Goal: Task Accomplishment & Management: Complete application form

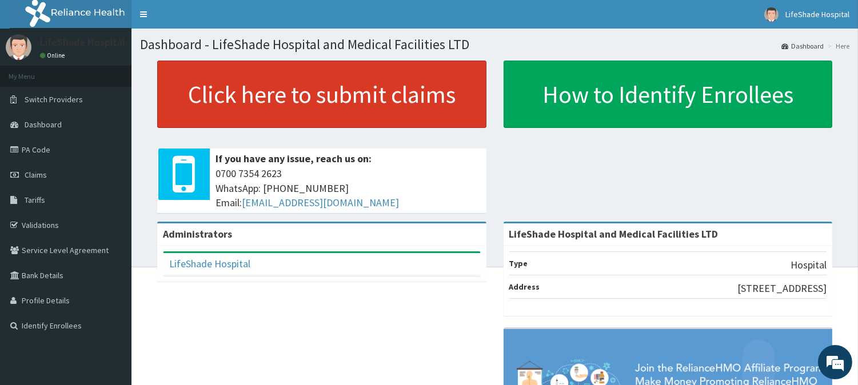
click at [238, 106] on link "Click here to submit claims" at bounding box center [321, 94] width 329 height 67
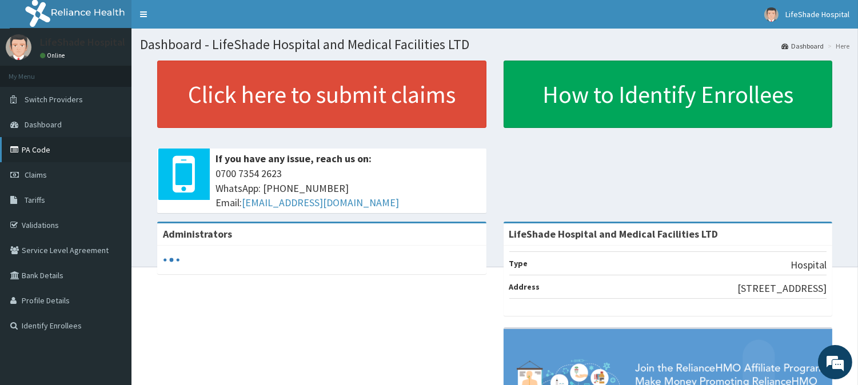
click at [37, 153] on link "PA Code" at bounding box center [65, 149] width 131 height 25
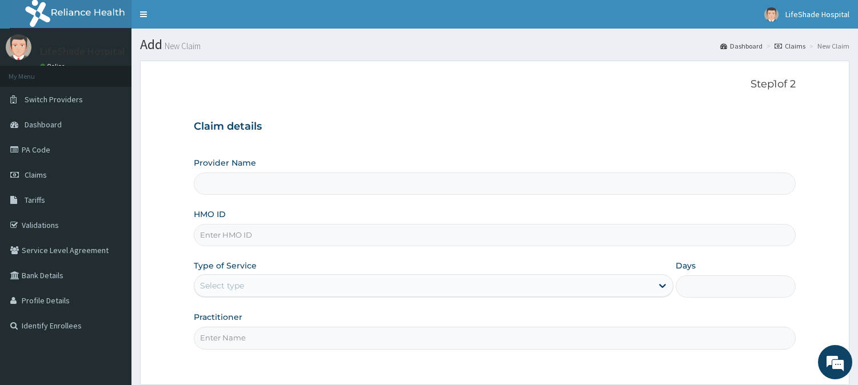
type input "LifeShade Hospital and Medical Facilities LTD"
click at [37, 178] on span "Claims" at bounding box center [36, 175] width 22 height 10
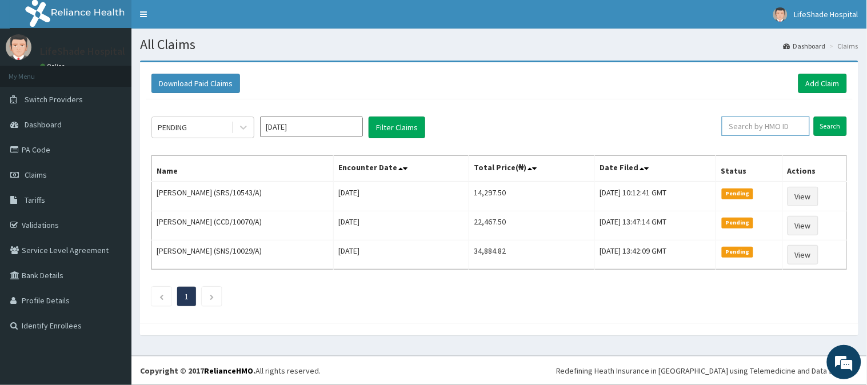
click at [743, 130] on input "text" at bounding box center [766, 126] width 88 height 19
paste input "CHL/10931/C"
type input "CHL/10931/C"
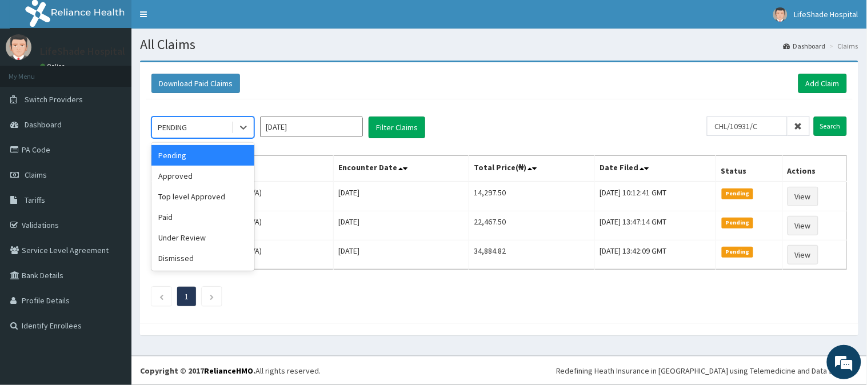
click at [221, 126] on div "PENDING" at bounding box center [191, 127] width 79 height 18
click at [195, 177] on div "Approved" at bounding box center [202, 176] width 103 height 21
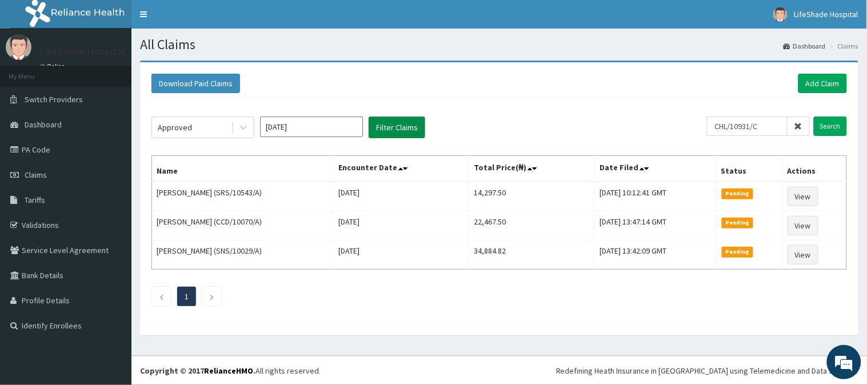
click at [407, 122] on button "Filter Claims" at bounding box center [397, 128] width 57 height 22
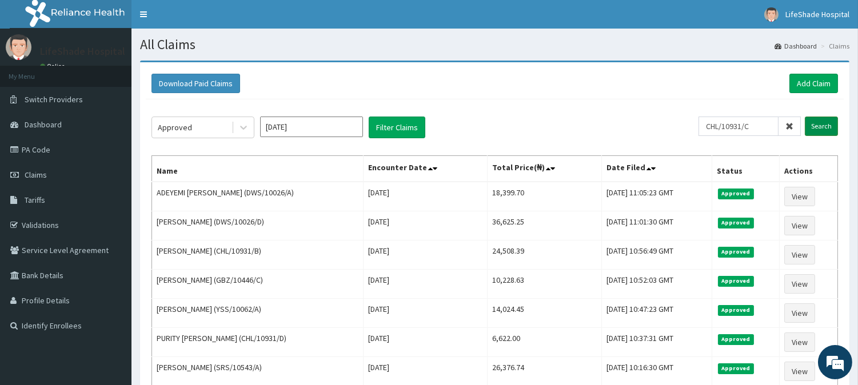
click at [818, 126] on input "Search" at bounding box center [821, 126] width 33 height 19
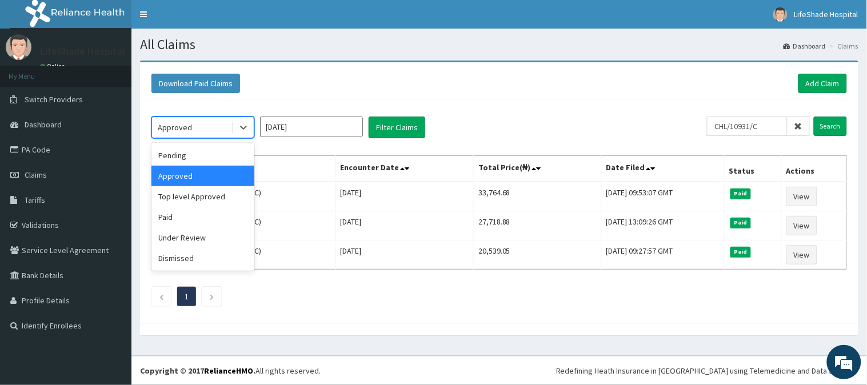
click at [206, 132] on div "Approved" at bounding box center [191, 127] width 79 height 18
click at [182, 157] on div "Pending" at bounding box center [202, 155] width 103 height 21
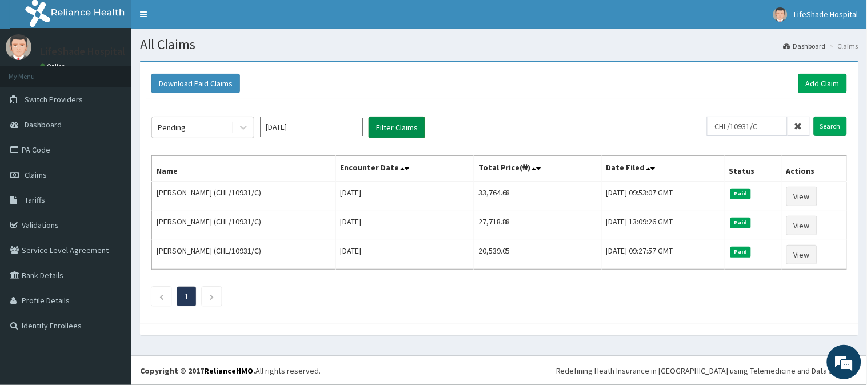
click at [392, 122] on button "Filter Claims" at bounding box center [397, 128] width 57 height 22
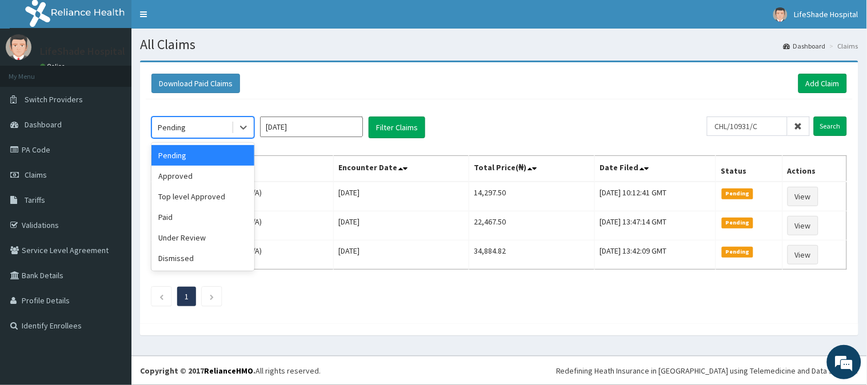
click at [197, 120] on div "Pending" at bounding box center [191, 127] width 79 height 18
click at [175, 220] on div "Paid" at bounding box center [202, 217] width 103 height 21
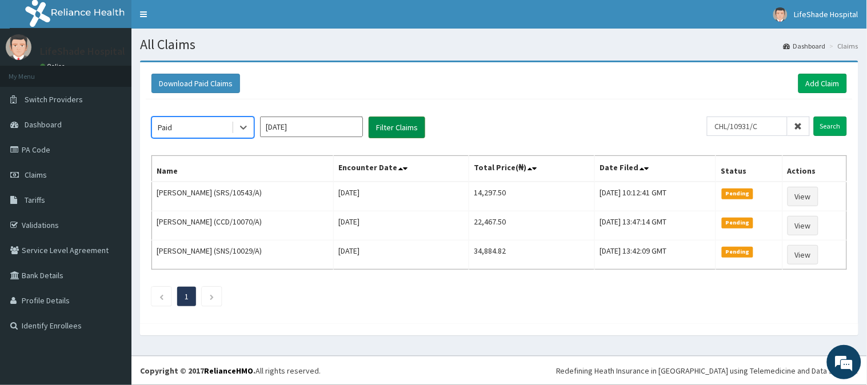
click at [384, 121] on button "Filter Claims" at bounding box center [397, 128] width 57 height 22
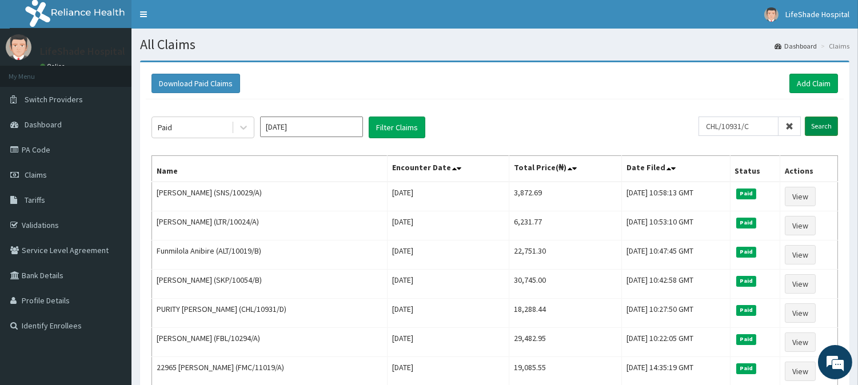
click at [829, 121] on input "Search" at bounding box center [821, 126] width 33 height 19
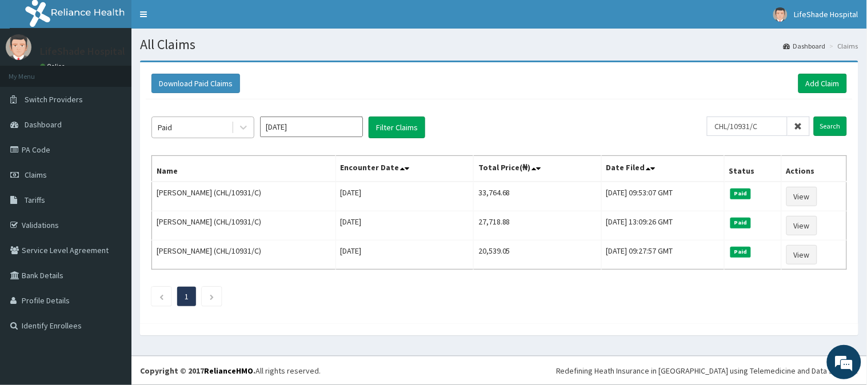
click at [189, 125] on div "Paid" at bounding box center [191, 127] width 79 height 18
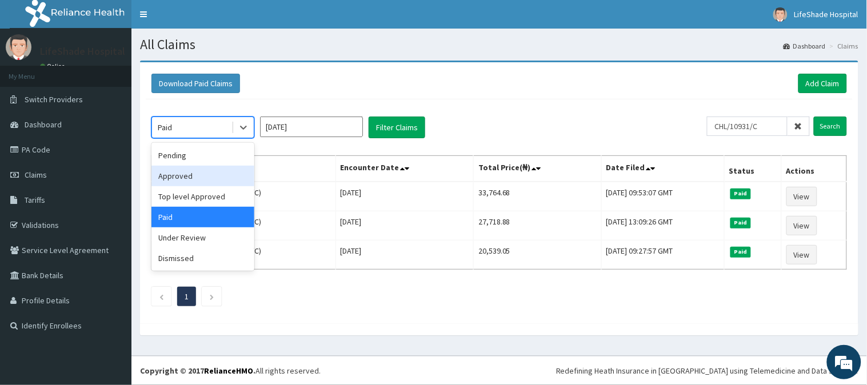
click at [175, 170] on div "Approved" at bounding box center [202, 176] width 103 height 21
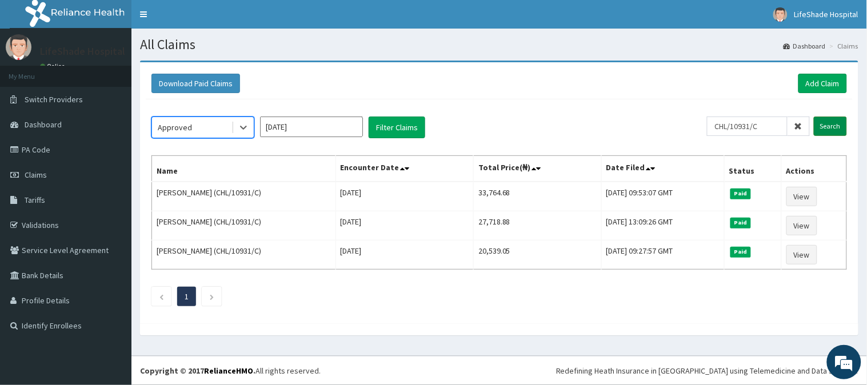
click at [829, 126] on input "Search" at bounding box center [830, 126] width 33 height 19
click at [826, 123] on input "Search" at bounding box center [830, 126] width 33 height 19
click at [211, 128] on div "Approved" at bounding box center [191, 127] width 79 height 18
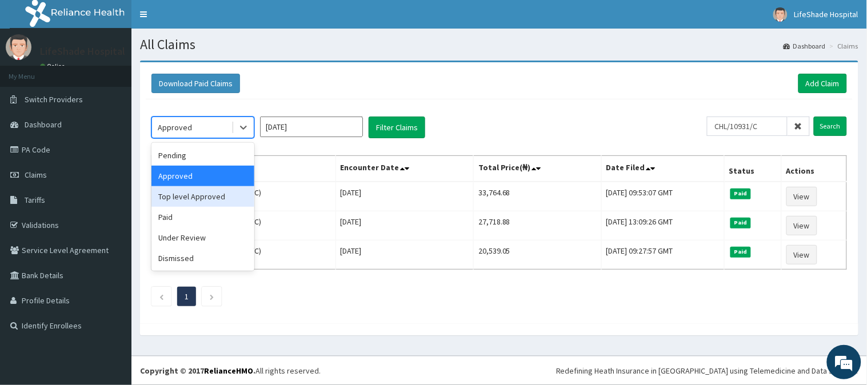
click at [189, 196] on div "Top level Approved" at bounding box center [202, 196] width 103 height 21
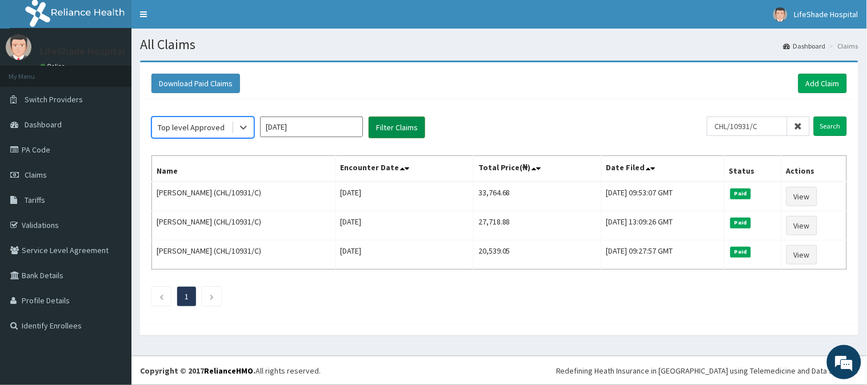
click at [393, 123] on button "Filter Claims" at bounding box center [397, 128] width 57 height 22
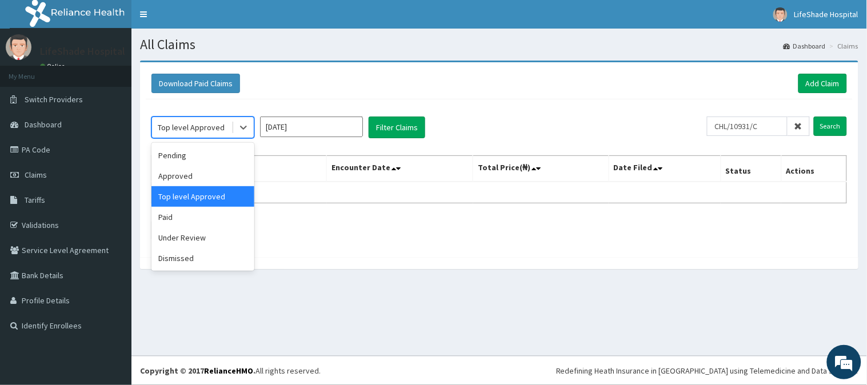
click at [192, 121] on div "Top level Approved" at bounding box center [191, 127] width 79 height 18
click at [178, 210] on div "Paid" at bounding box center [202, 217] width 103 height 21
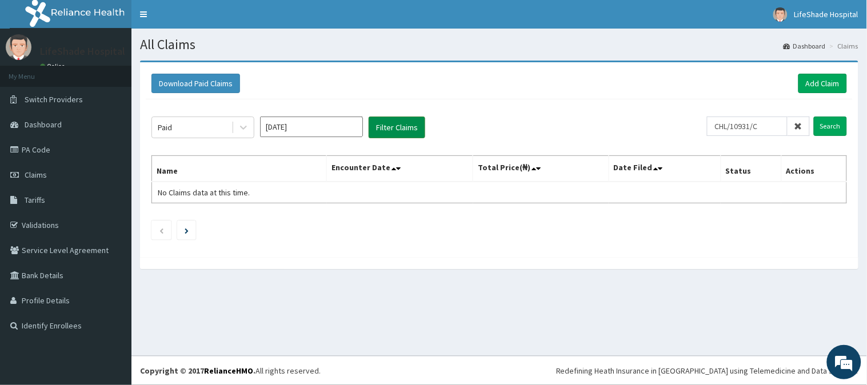
click at [412, 126] on button "Filter Claims" at bounding box center [397, 128] width 57 height 22
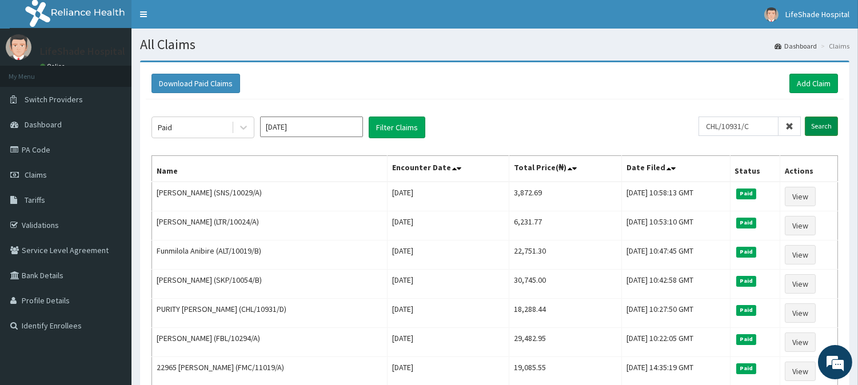
click at [827, 120] on input "Search" at bounding box center [821, 126] width 33 height 19
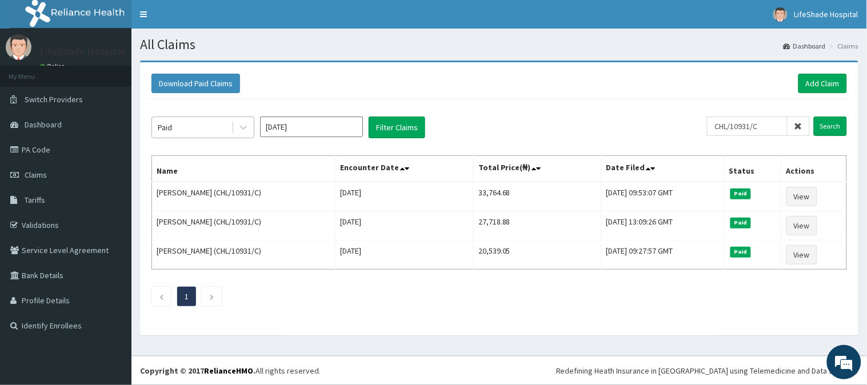
click at [181, 126] on div "Paid" at bounding box center [191, 127] width 79 height 18
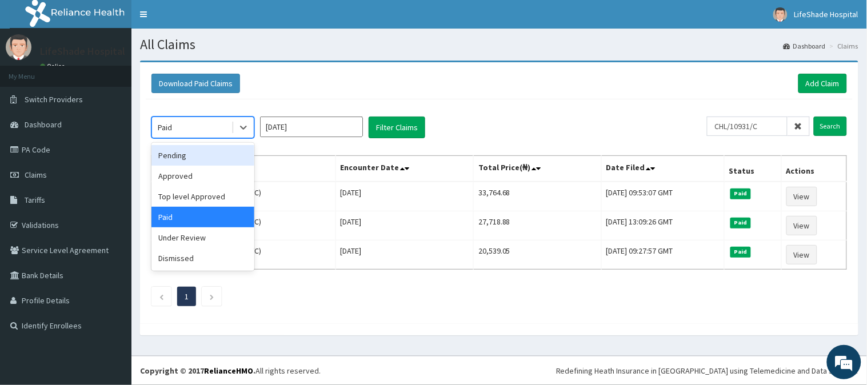
click at [178, 146] on div "Pending" at bounding box center [202, 155] width 103 height 21
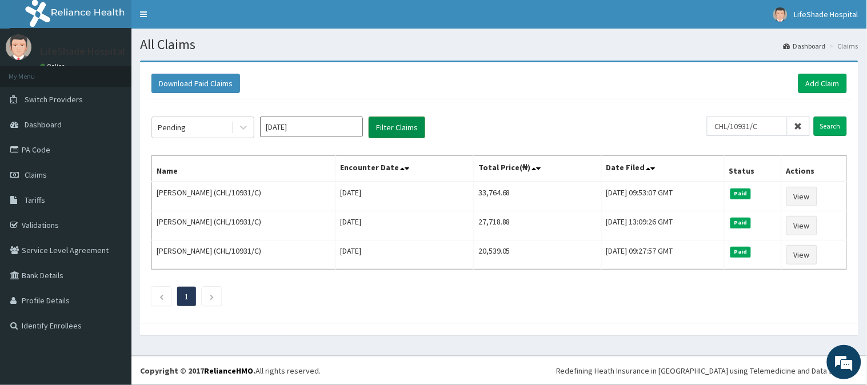
click at [392, 120] on button "Filter Claims" at bounding box center [397, 128] width 57 height 22
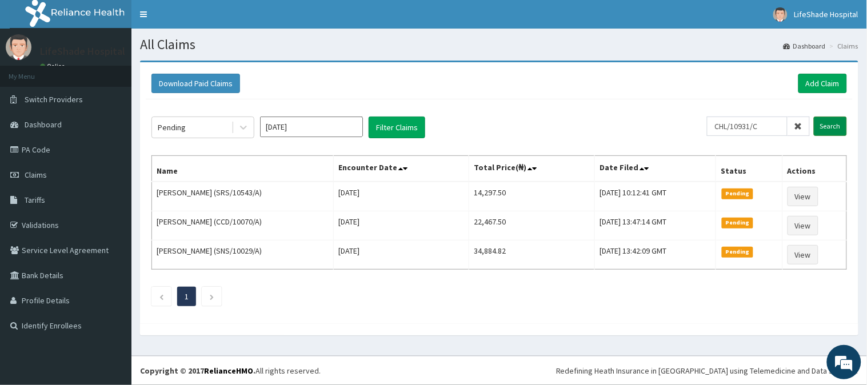
click at [832, 121] on input "Search" at bounding box center [830, 126] width 33 height 19
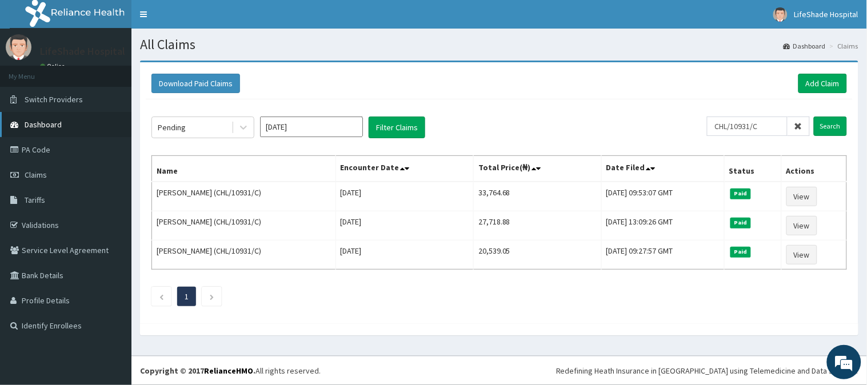
click at [46, 117] on link "Dashboard" at bounding box center [65, 124] width 131 height 25
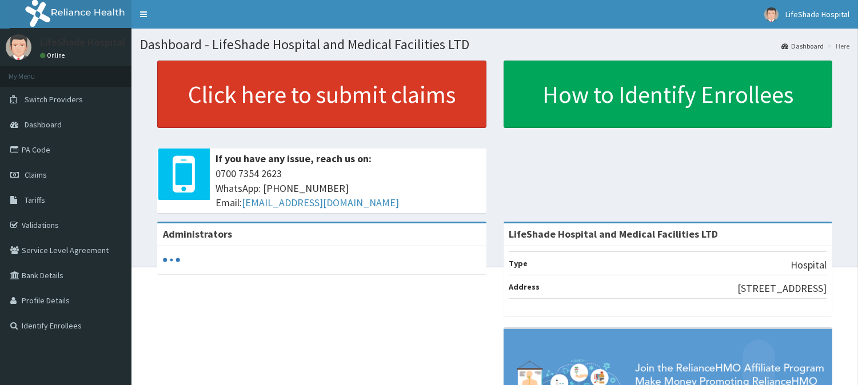
click at [283, 103] on link "Click here to submit claims" at bounding box center [321, 94] width 329 height 67
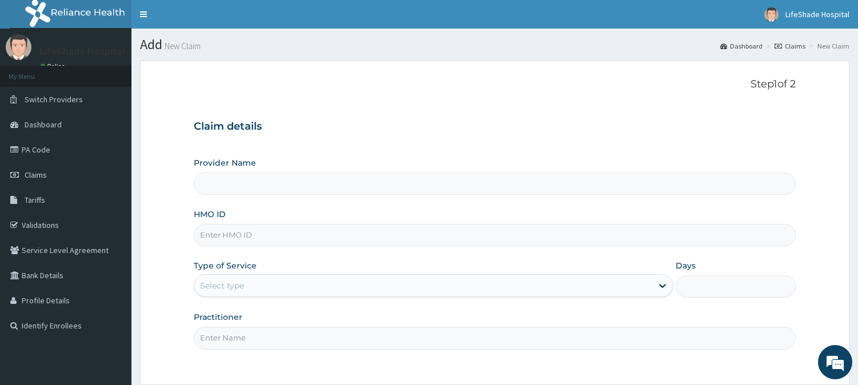
type input "LifeShade Hospital and Medical Facilities LTD"
click at [225, 236] on input "HMO ID" at bounding box center [495, 235] width 602 height 22
paste input "CHL/10931/C"
type input "CHL/10931/C"
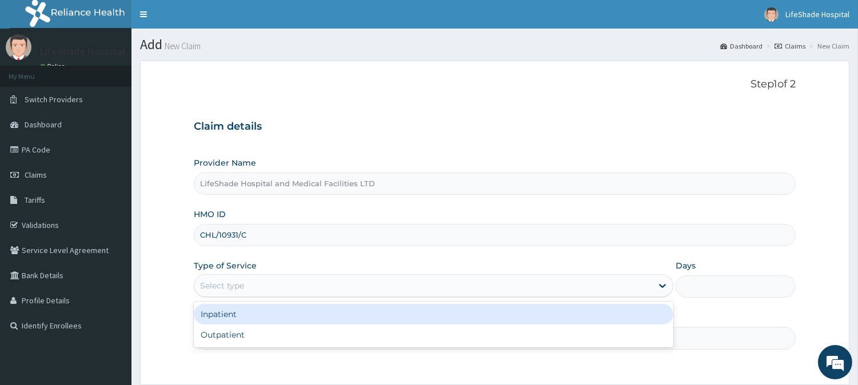
click at [259, 284] on div "Select type" at bounding box center [423, 286] width 458 height 18
click at [244, 316] on div "Inpatient" at bounding box center [434, 314] width 480 height 21
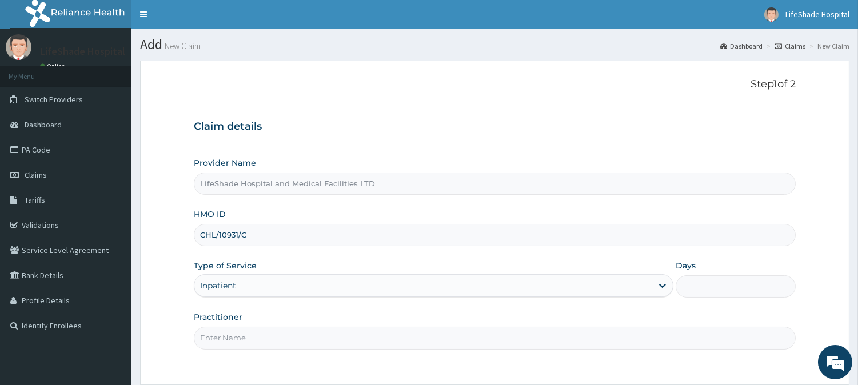
click at [714, 278] on input "Days" at bounding box center [736, 286] width 120 height 22
type input "2"
click at [395, 335] on input "Practitioner" at bounding box center [495, 338] width 602 height 22
type input "Dr. Slyvester."
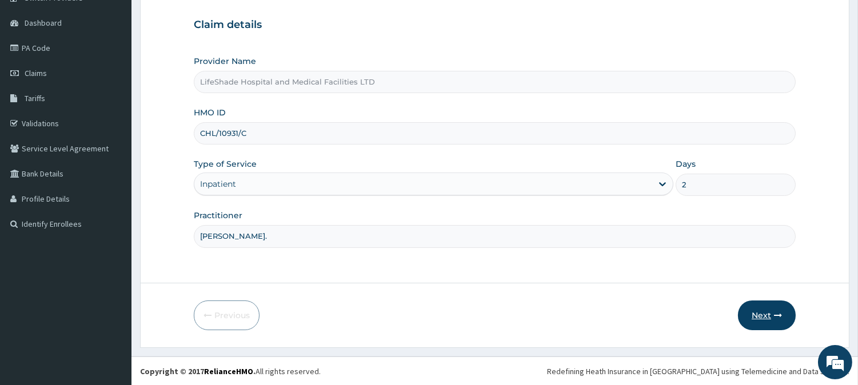
click at [754, 310] on button "Next" at bounding box center [767, 316] width 58 height 30
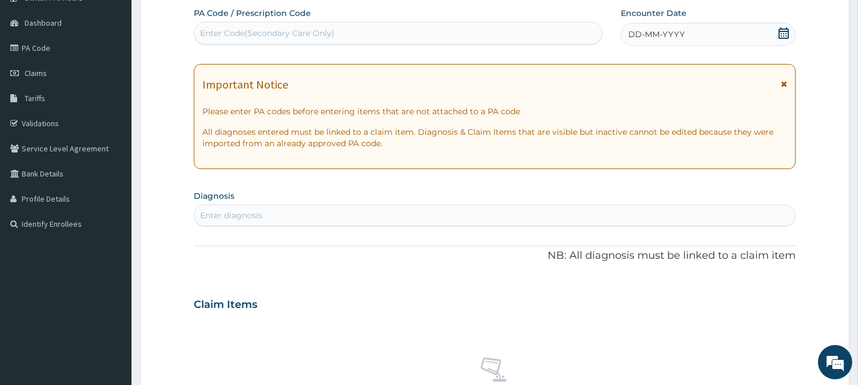
click at [299, 27] on div "Enter Code(Secondary Care Only)" at bounding box center [267, 32] width 134 height 11
paste input "PA/16B712"
type input "PA/16B712"
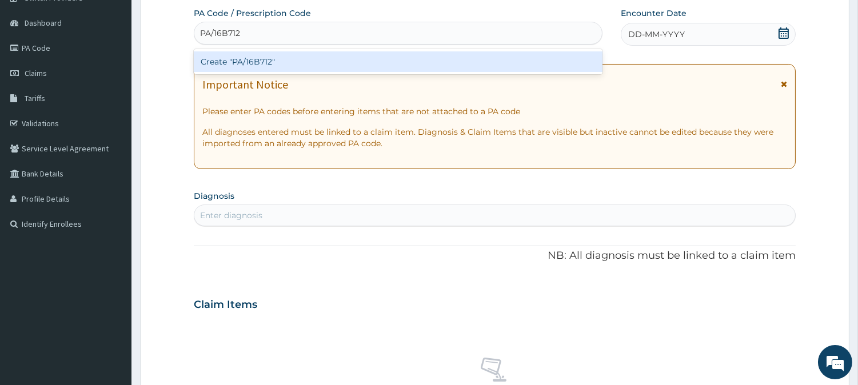
click at [281, 65] on div "Create "PA/16B712"" at bounding box center [398, 61] width 409 height 21
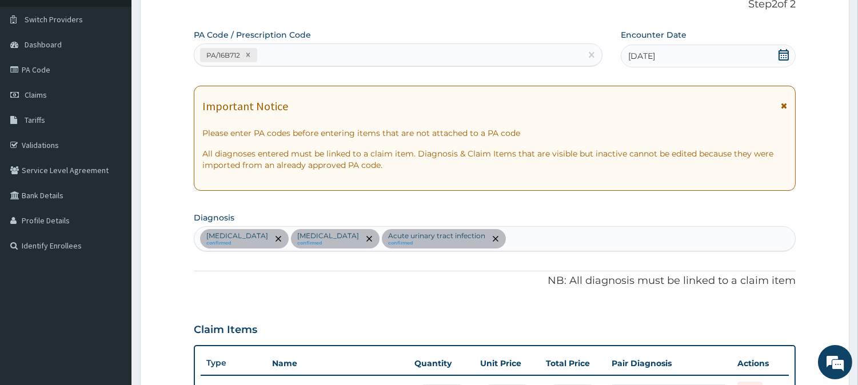
scroll to position [64, 0]
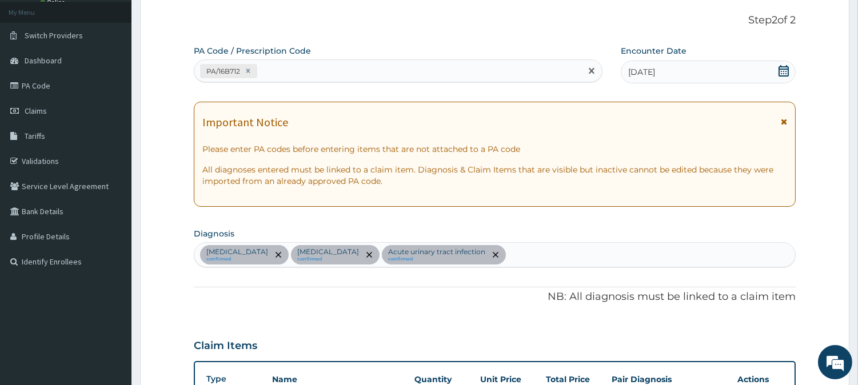
click at [328, 66] on div "PA/16B712" at bounding box center [387, 71] width 387 height 19
paste input "PA/A80AE5"
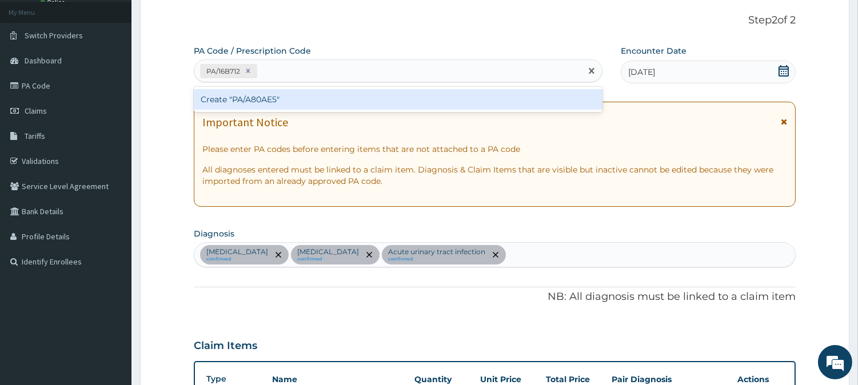
type input "PA/A80AE5"
click at [281, 98] on div "Create "PA/A80AE5"" at bounding box center [398, 99] width 409 height 21
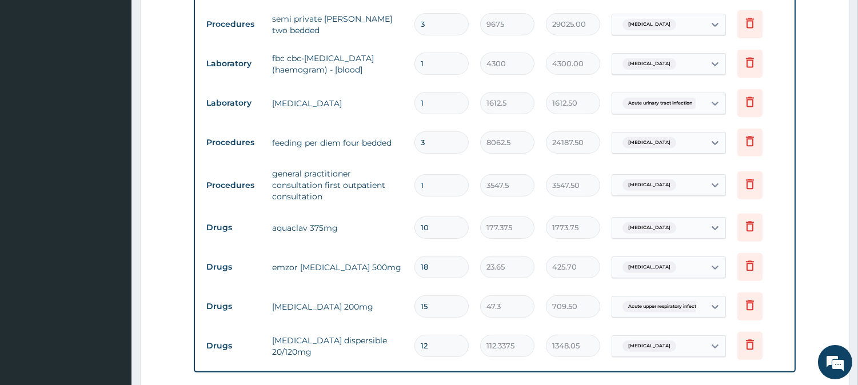
scroll to position [833, 0]
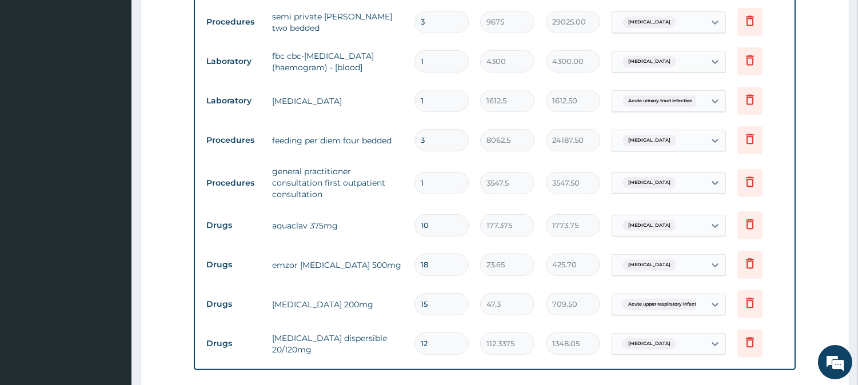
click at [442, 129] on input "3" at bounding box center [441, 140] width 54 height 22
type input "0.00"
type input "2"
type input "16125.00"
type input "2"
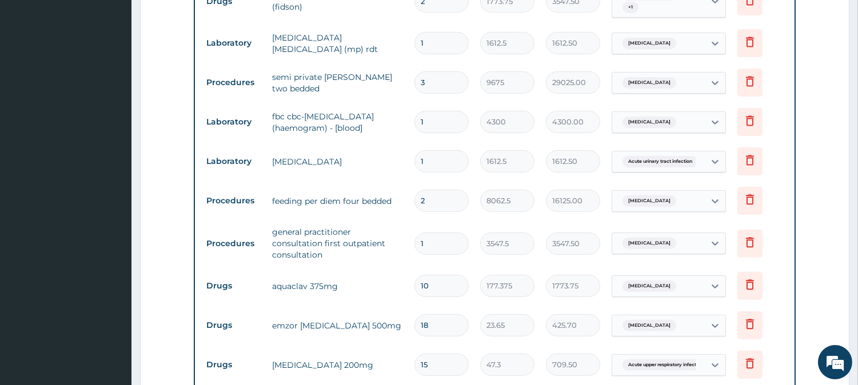
scroll to position [741, 0]
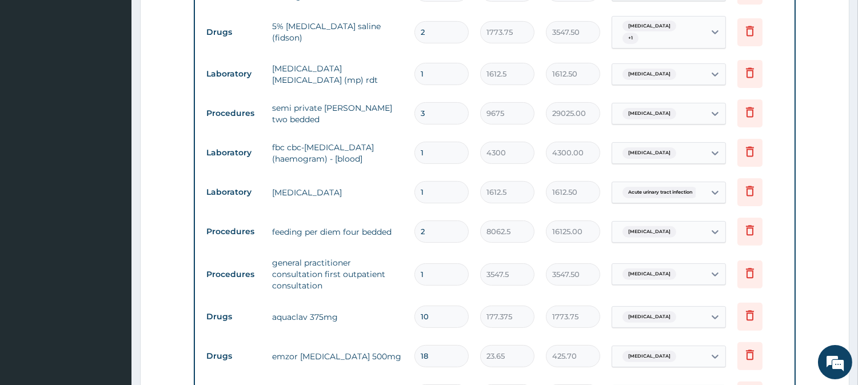
click at [444, 102] on input "3" at bounding box center [441, 113] width 54 height 22
type input "0.00"
type input "2"
type input "19350.00"
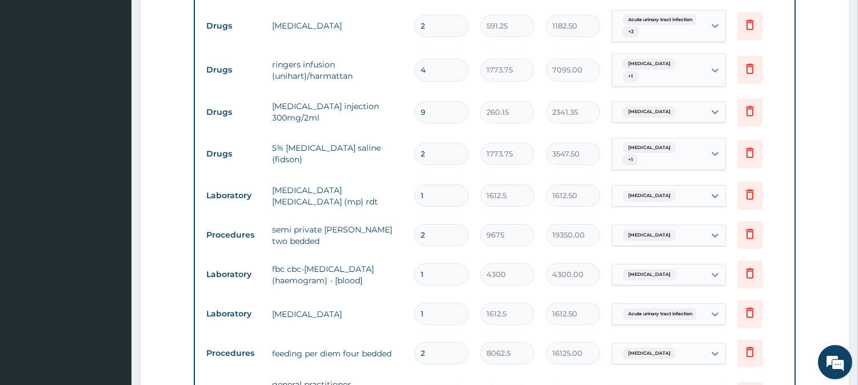
scroll to position [617, 0]
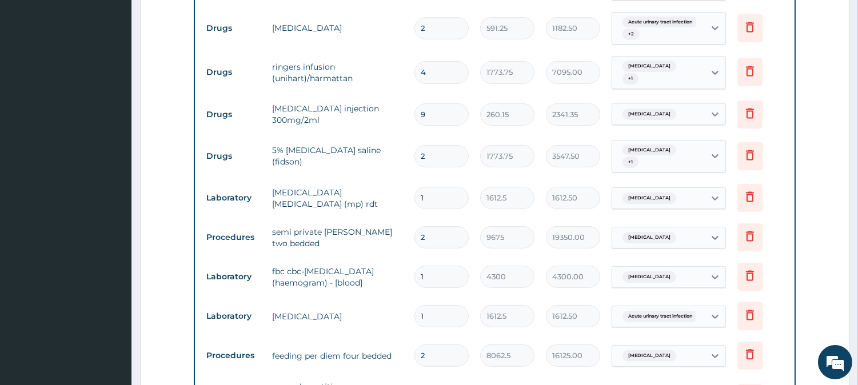
type input "2"
click at [441, 145] on input "2" at bounding box center [441, 156] width 54 height 22
type input "0.00"
type input "4"
type input "7095.00"
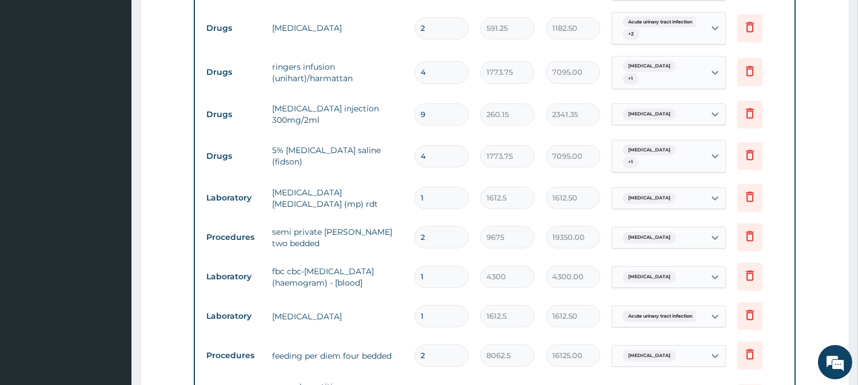
type input "4"
click at [430, 103] on input "9" at bounding box center [441, 114] width 54 height 22
type input "0.00"
type input "6"
type input "1560.90"
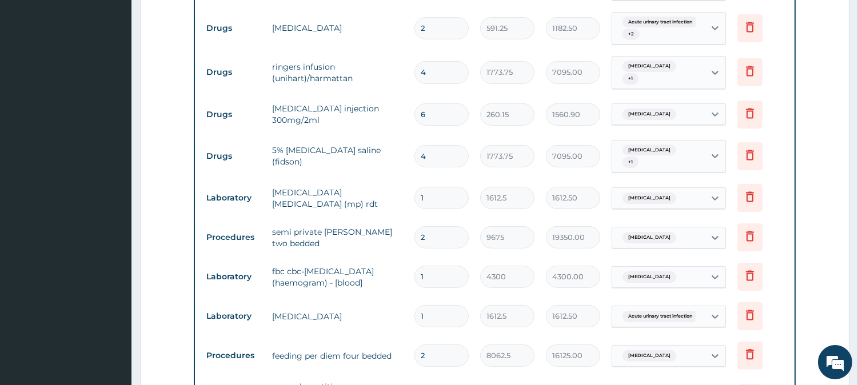
type input "6"
click at [432, 17] on input "2" at bounding box center [441, 28] width 54 height 22
type input "0.00"
type input "4"
type input "2365.00"
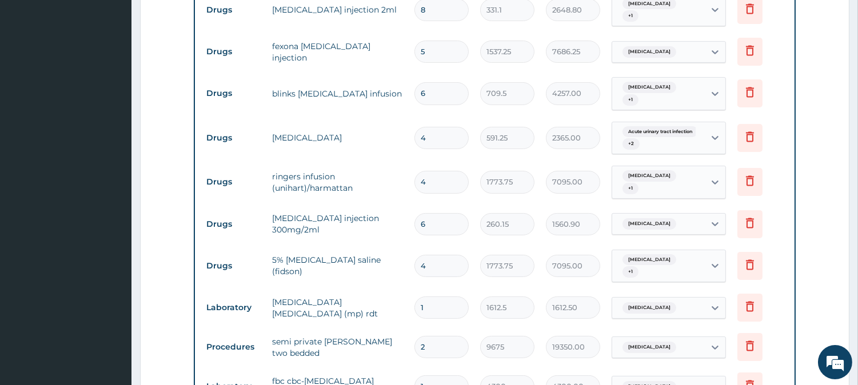
scroll to position [510, 0]
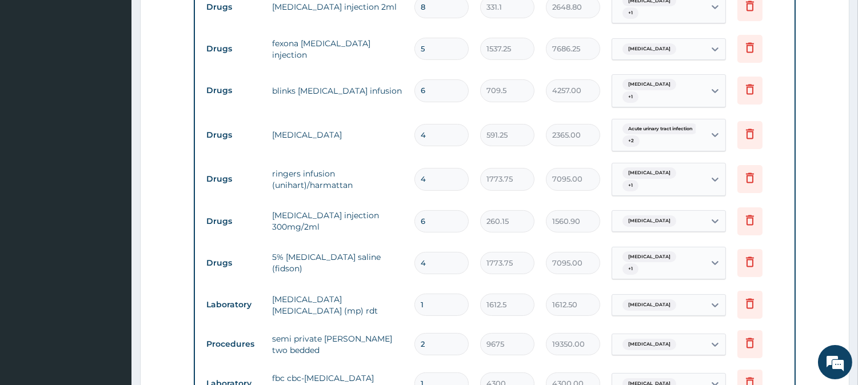
type input "4"
click at [453, 38] on input "5" at bounding box center [441, 49] width 54 height 22
type input "0.00"
type input "3"
type input "4611.75"
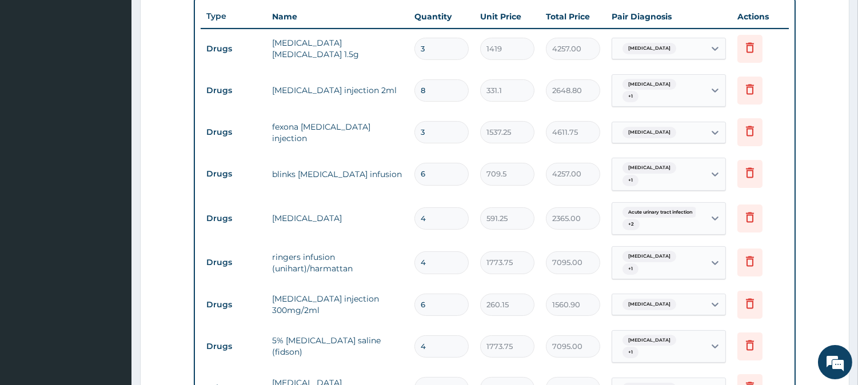
scroll to position [402, 0]
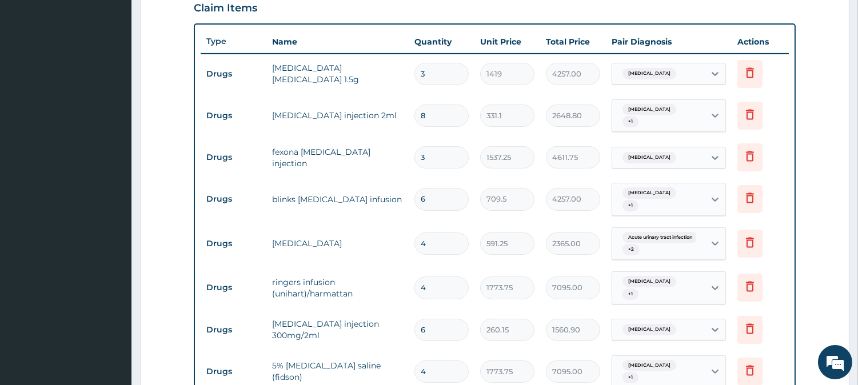
type input "3"
click at [438, 119] on input "8" at bounding box center [441, 116] width 54 height 22
type input "0.00"
type input "6"
type input "1986.60"
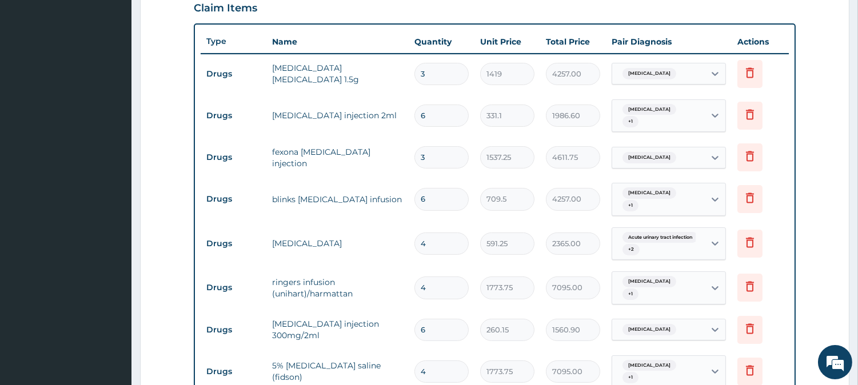
type input "6"
click at [446, 87] on td "3" at bounding box center [442, 74] width 66 height 34
click at [442, 75] on input "3" at bounding box center [441, 74] width 54 height 22
type input "0.00"
type input "4"
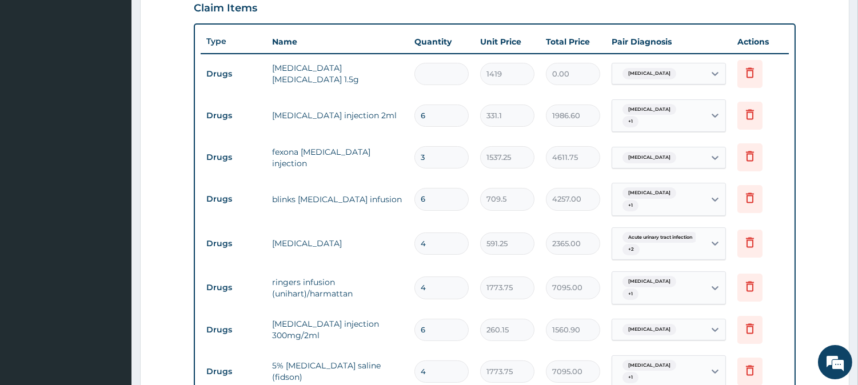
type input "5676.00"
click at [442, 75] on input "4" at bounding box center [441, 74] width 54 height 22
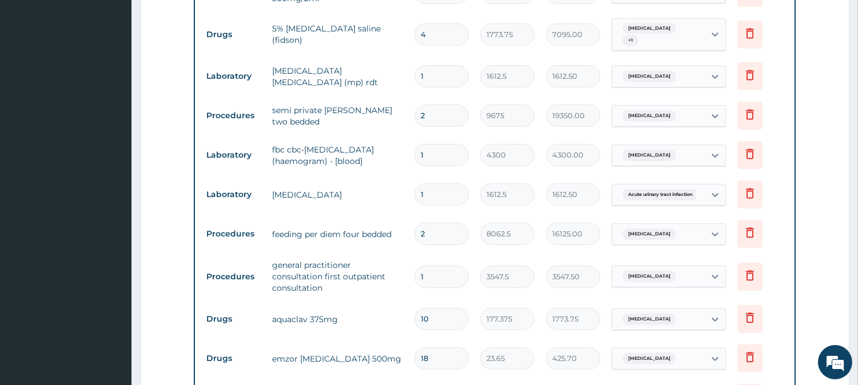
scroll to position [1064, 0]
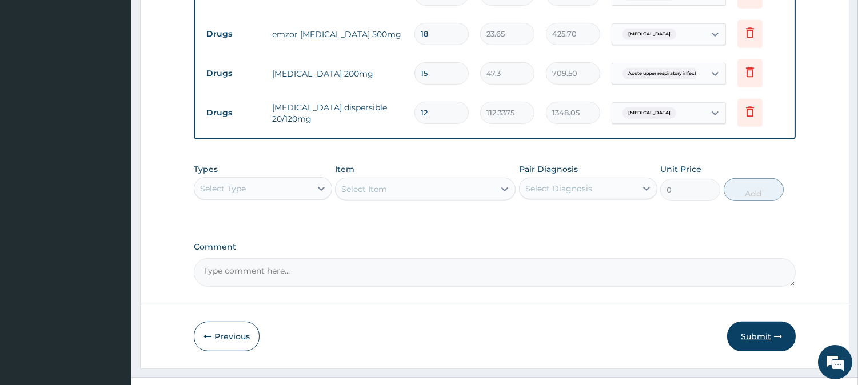
type input "4"
click at [749, 322] on button "Submit" at bounding box center [761, 337] width 69 height 30
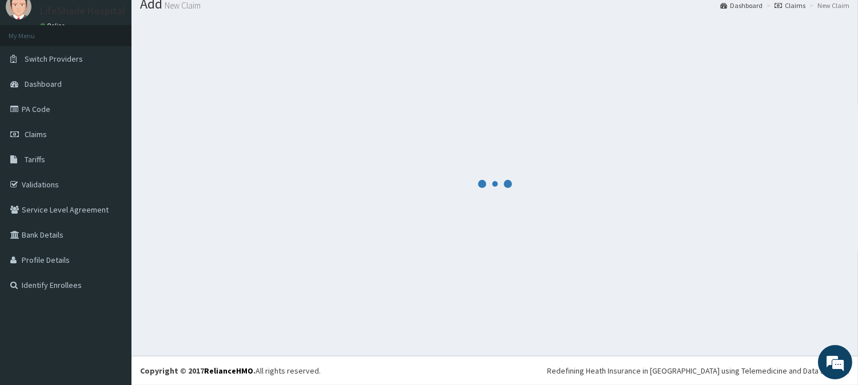
scroll to position [41, 0]
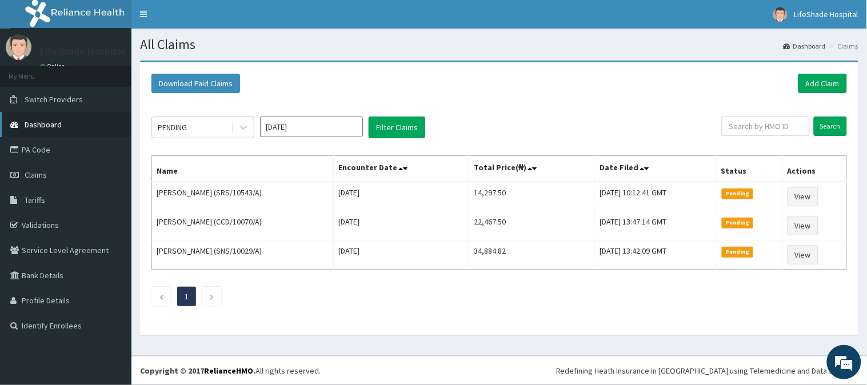
click at [30, 131] on link "Dashboard" at bounding box center [65, 124] width 131 height 25
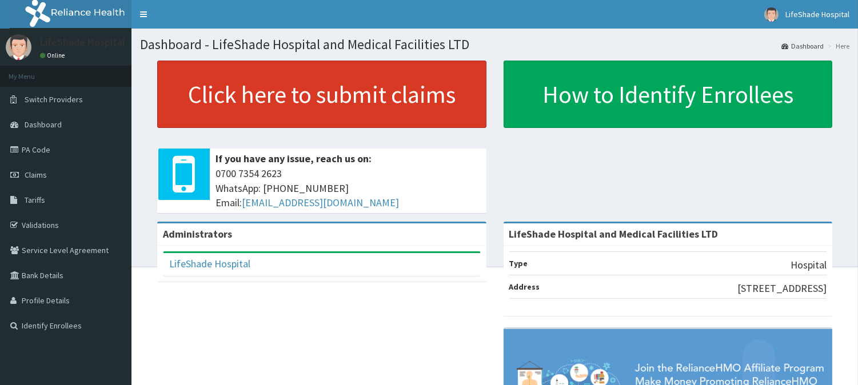
click at [328, 110] on link "Click here to submit claims" at bounding box center [321, 94] width 329 height 67
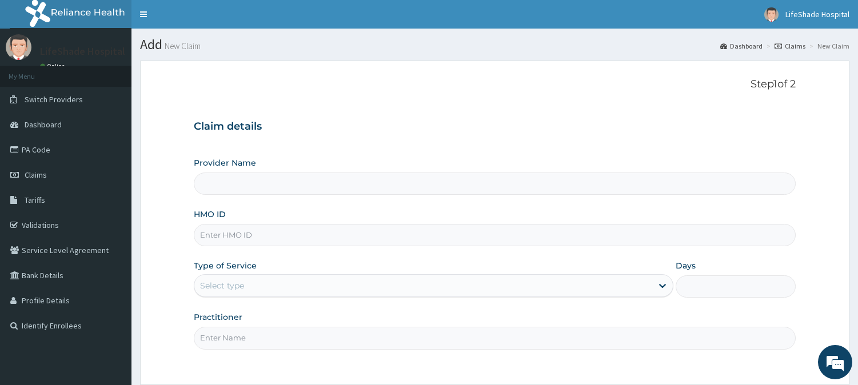
type input "LifeShade Hospital and Medical Facilities LTD"
click at [225, 230] on input "HMO ID" at bounding box center [495, 235] width 602 height 22
paste input "CRW/10045/A"
type input "CRW/10045/A"
click at [226, 286] on div "Select type" at bounding box center [222, 285] width 44 height 11
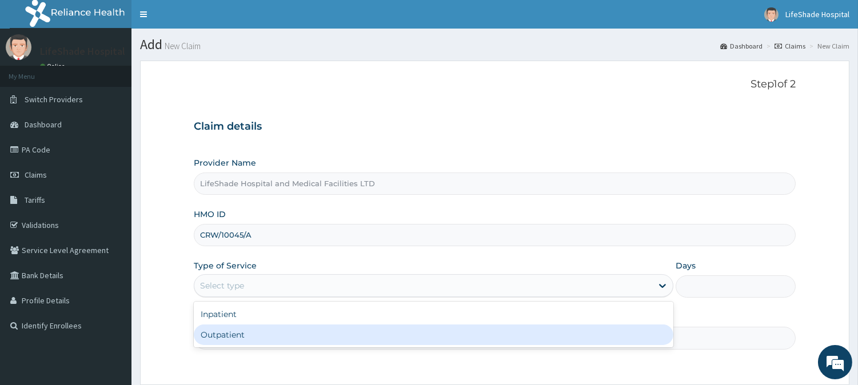
click at [248, 334] on div "Outpatient" at bounding box center [434, 335] width 480 height 21
type input "1"
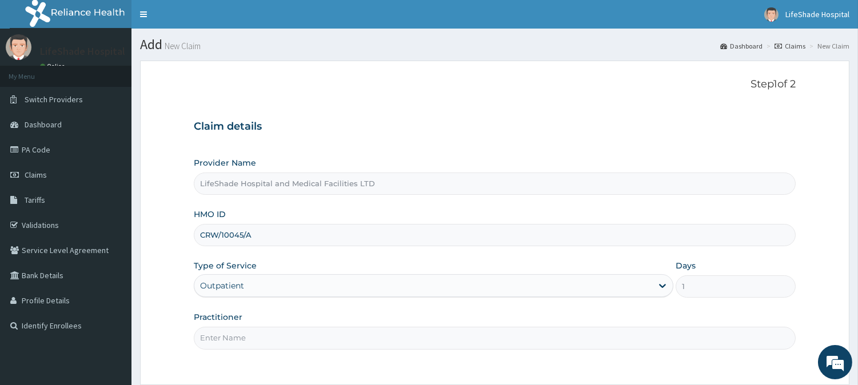
click at [271, 329] on input "Practitioner" at bounding box center [495, 338] width 602 height 22
type input "DR IFEANYI"
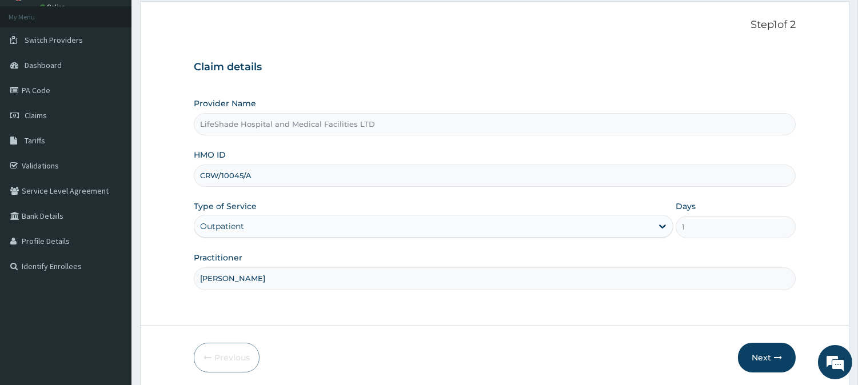
scroll to position [102, 0]
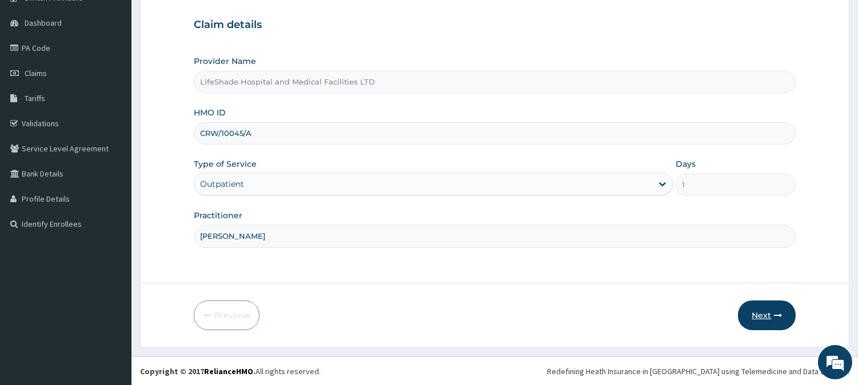
click at [757, 307] on button "Next" at bounding box center [767, 316] width 58 height 30
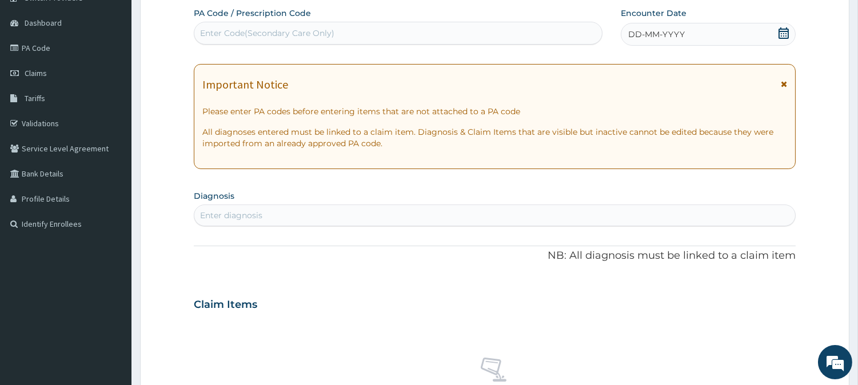
click at [265, 36] on div "Enter Code(Secondary Care Only)" at bounding box center [267, 32] width 134 height 11
paste input "PA/FC551A"
type input "PA/FC551A"
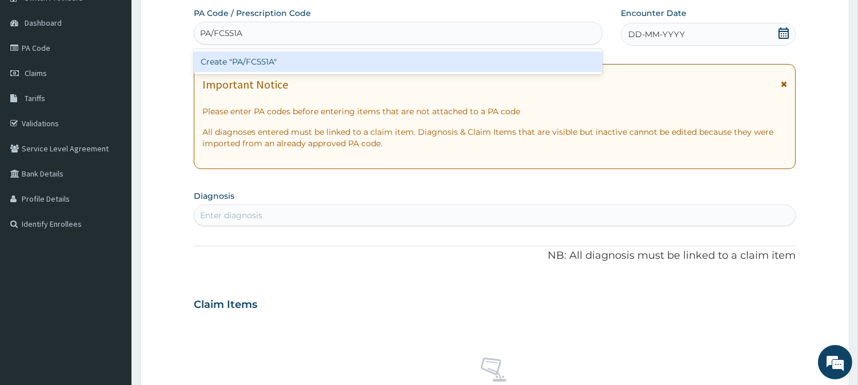
click at [255, 61] on div "Create "PA/FC551A"" at bounding box center [398, 61] width 409 height 21
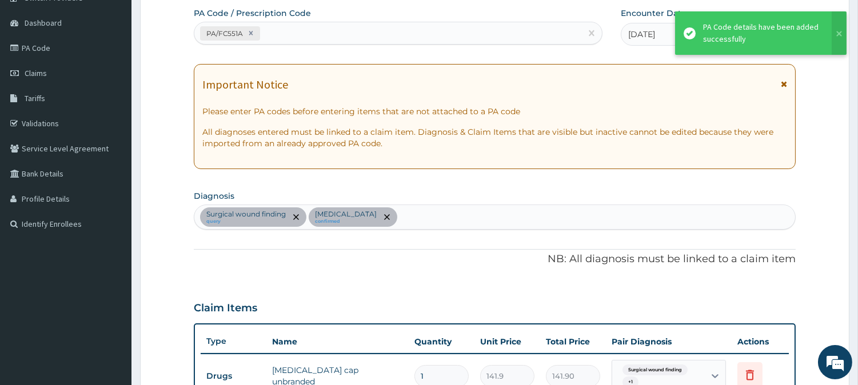
scroll to position [366, 0]
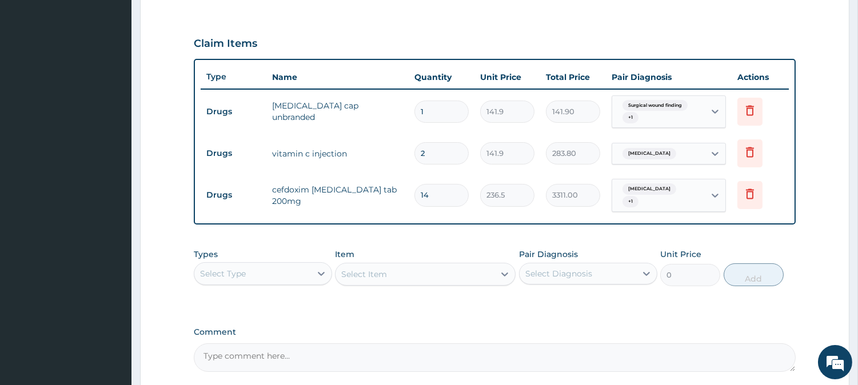
click at [430, 107] on input "1" at bounding box center [441, 112] width 54 height 22
type input "14"
type input "1986.60"
type input "14"
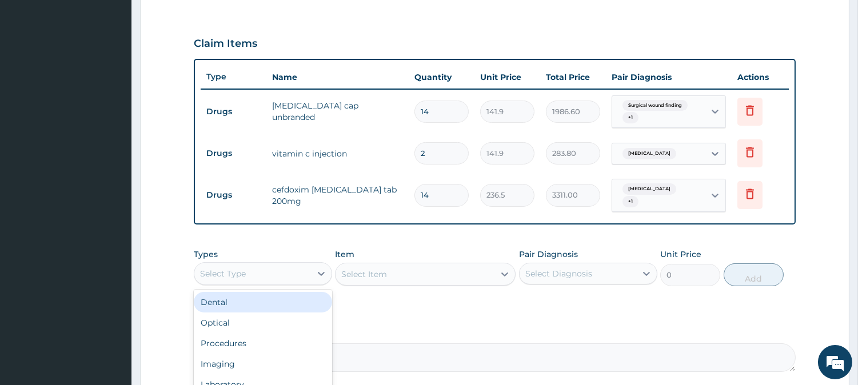
click at [265, 266] on div "Select Type" at bounding box center [252, 274] width 117 height 18
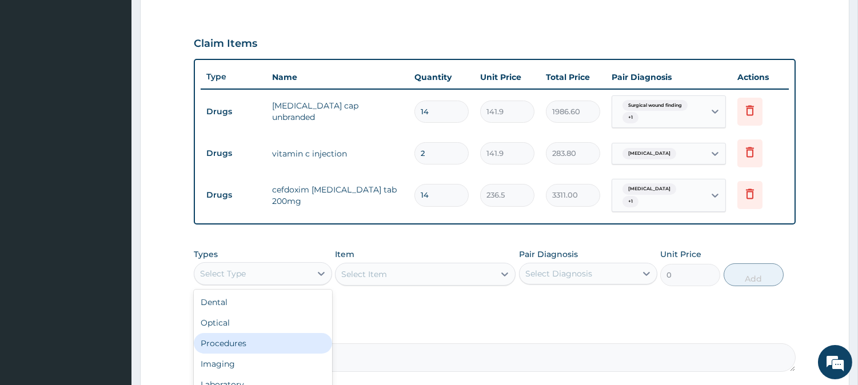
click at [229, 334] on div "Procedures" at bounding box center [263, 343] width 138 height 21
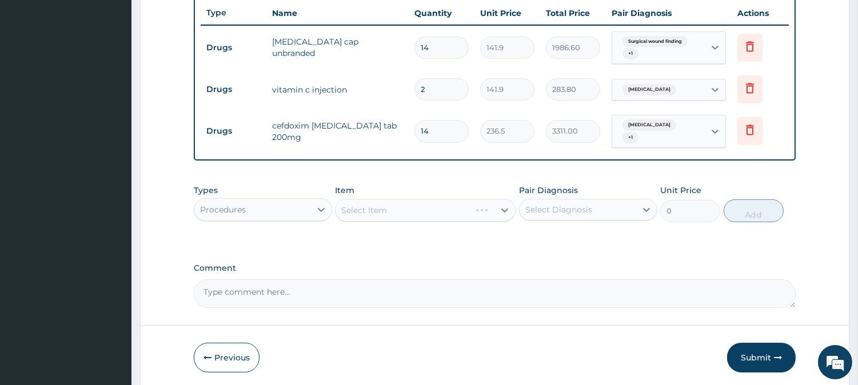
scroll to position [467, 0]
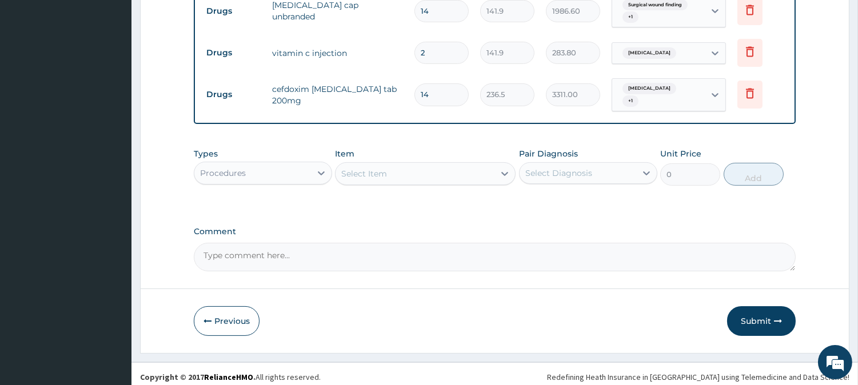
click at [416, 165] on div "Select Item" at bounding box center [415, 174] width 159 height 18
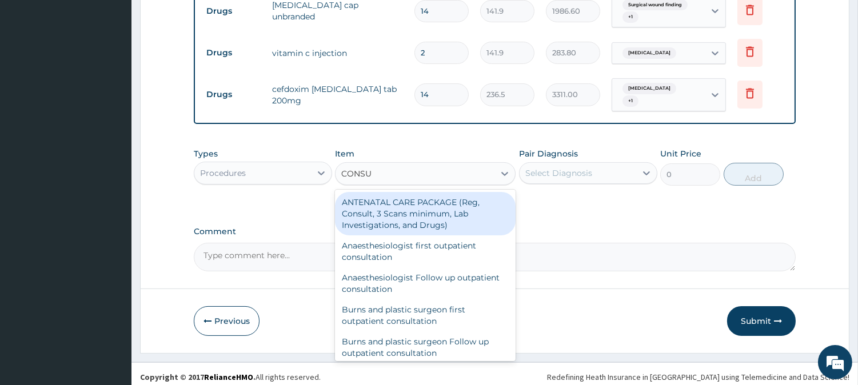
type input "CONSUL"
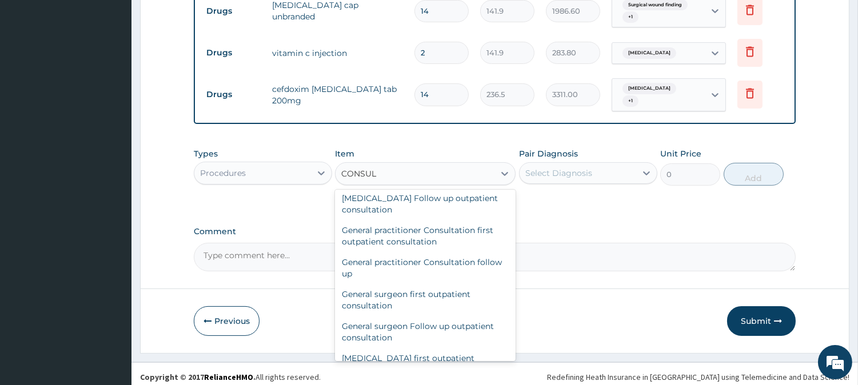
scroll to position [580, 0]
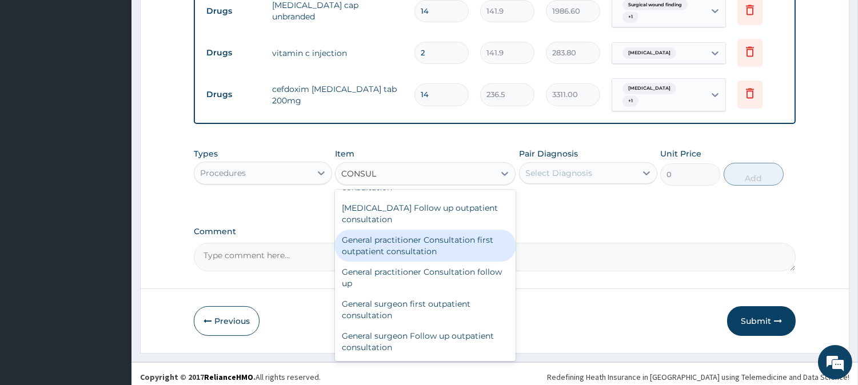
click at [401, 232] on div "General practitioner Consultation first outpatient consultation" at bounding box center [425, 246] width 181 height 32
type input "3547.5"
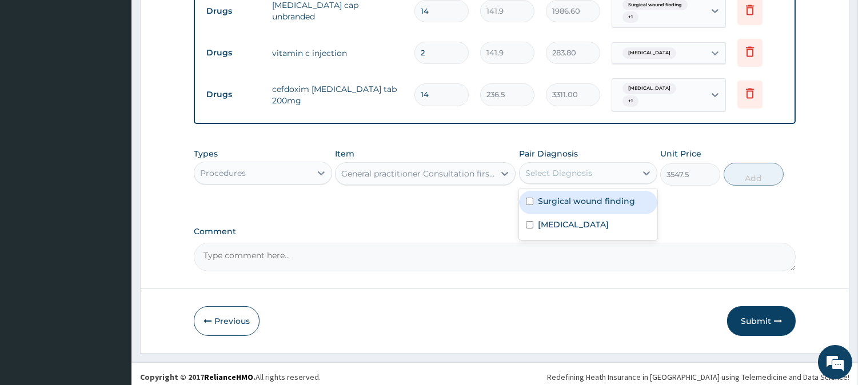
click at [574, 167] on div "Select Diagnosis" at bounding box center [558, 172] width 67 height 11
click at [527, 198] on input "checkbox" at bounding box center [529, 201] width 7 height 7
checkbox input "true"
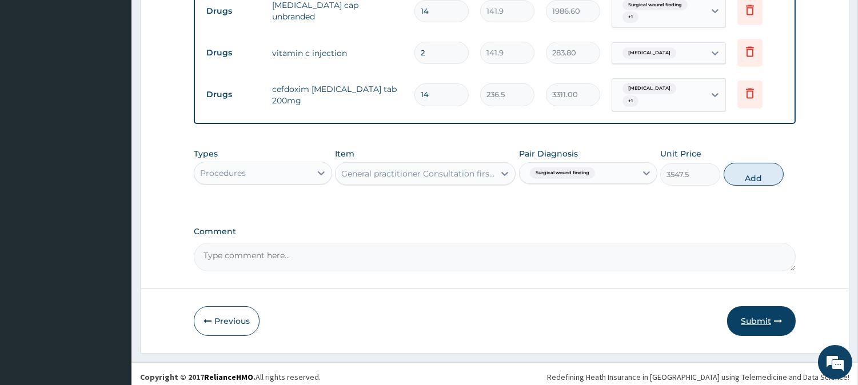
click at [744, 320] on button "Submit" at bounding box center [761, 321] width 69 height 30
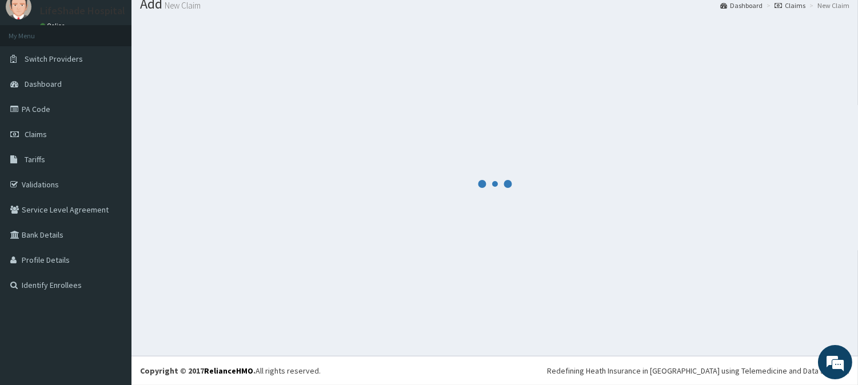
scroll to position [41, 0]
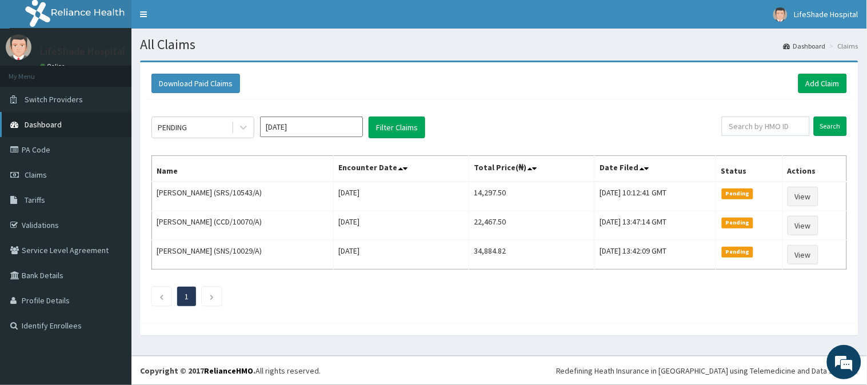
click at [57, 121] on span "Dashboard" at bounding box center [43, 124] width 37 height 10
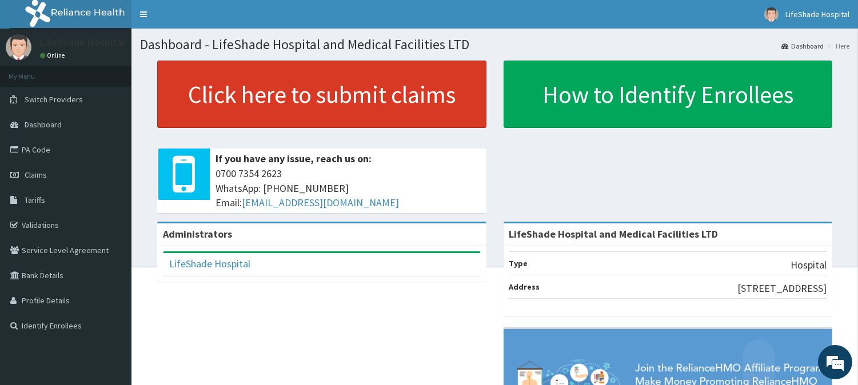
click at [293, 86] on link "Click here to submit claims" at bounding box center [321, 94] width 329 height 67
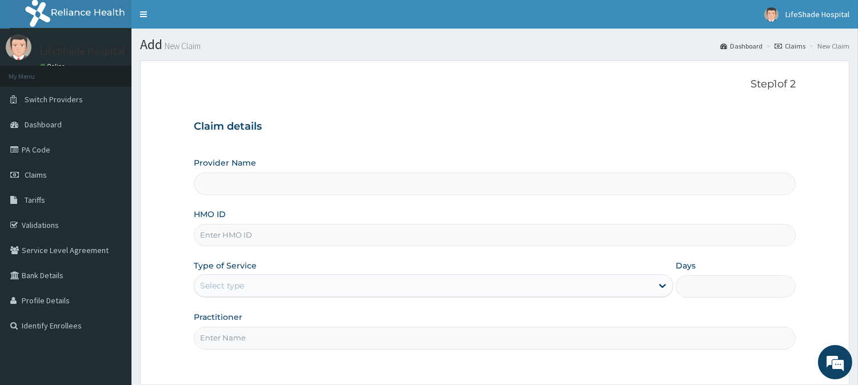
type input "LifeShade Hospital and Medical Facilities LTD"
click at [231, 238] on input "HMO ID" at bounding box center [495, 235] width 602 height 22
paste input "QTT/10049/B"
type input "QTT/10049/B"
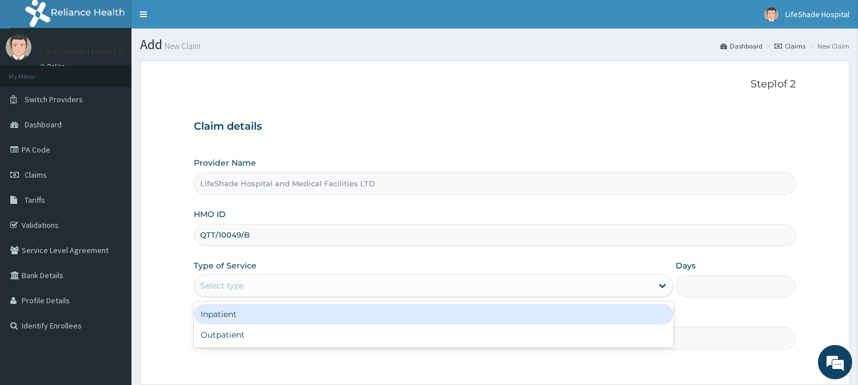
click at [232, 281] on div "Select type" at bounding box center [222, 285] width 44 height 11
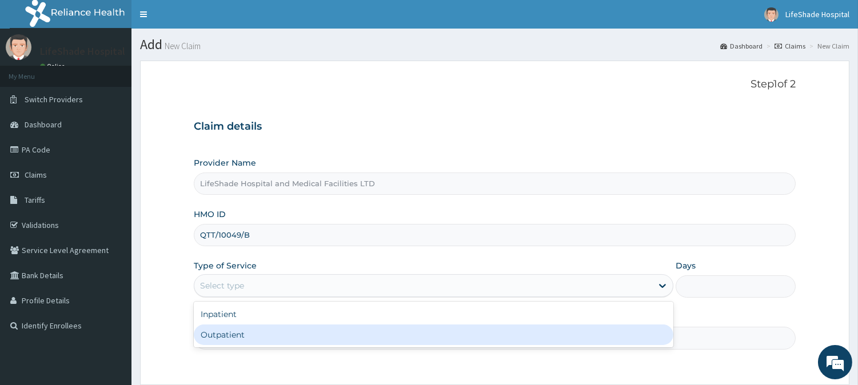
click at [247, 327] on div "Outpatient" at bounding box center [434, 335] width 480 height 21
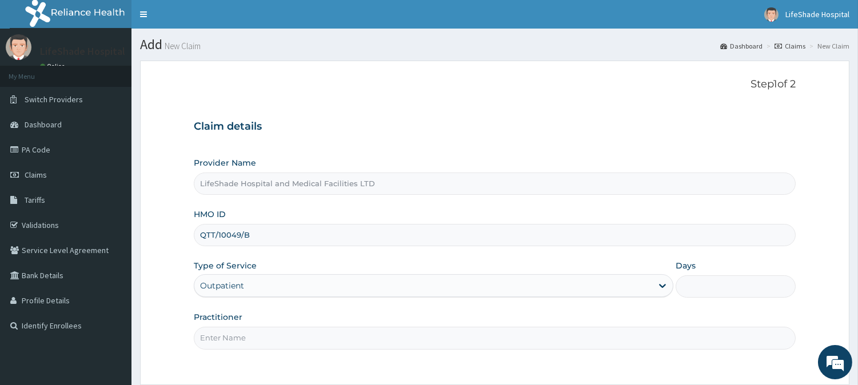
type input "1"
click at [248, 330] on input "Practitioner" at bounding box center [495, 338] width 602 height 22
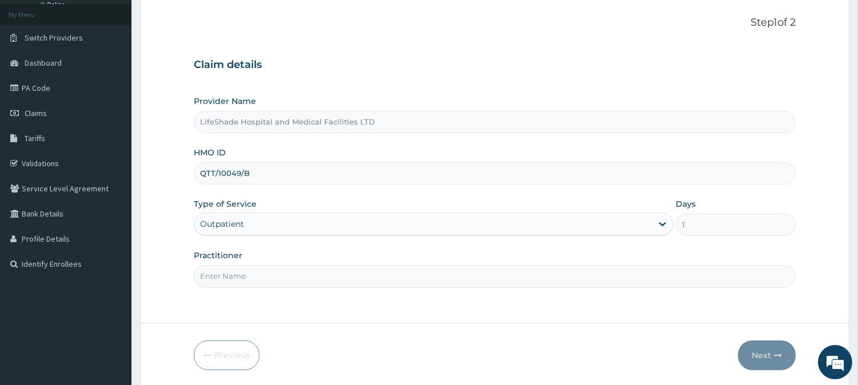
scroll to position [102, 0]
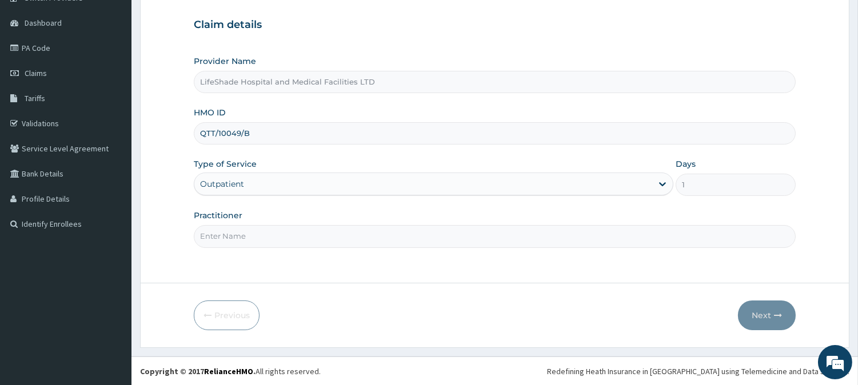
click at [274, 238] on input "Practitioner" at bounding box center [495, 236] width 602 height 22
type input "DOCTOR EMMANUEL"
click at [760, 313] on button "Next" at bounding box center [767, 316] width 58 height 30
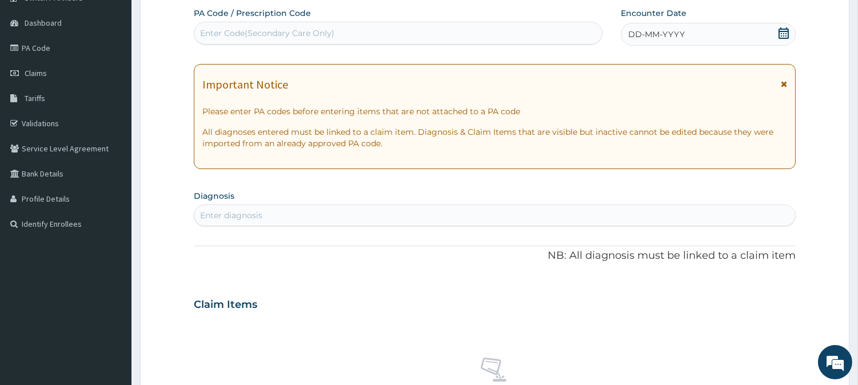
click at [246, 38] on div "Enter Code(Secondary Care Only)" at bounding box center [267, 32] width 134 height 11
paste input "PA/B8AA6F"
type input "PA/B8AA6F"
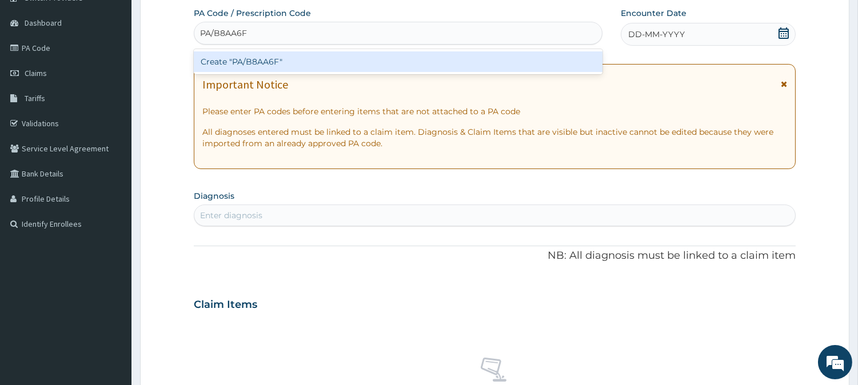
click at [249, 65] on div "Create "PA/B8AA6F"" at bounding box center [398, 61] width 409 height 21
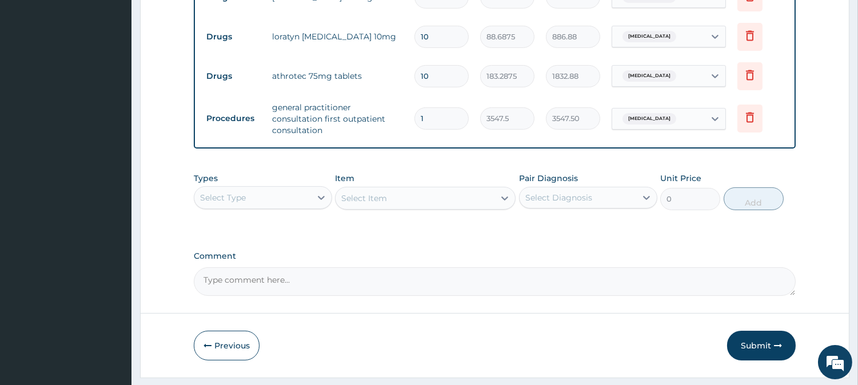
scroll to position [621, 0]
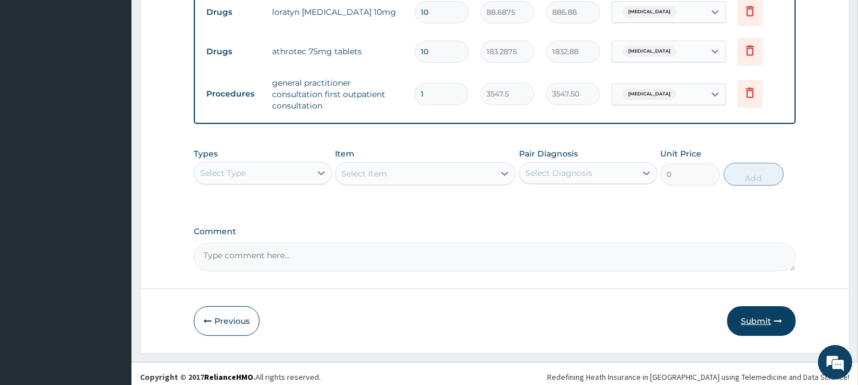
click at [752, 312] on button "Submit" at bounding box center [761, 321] width 69 height 30
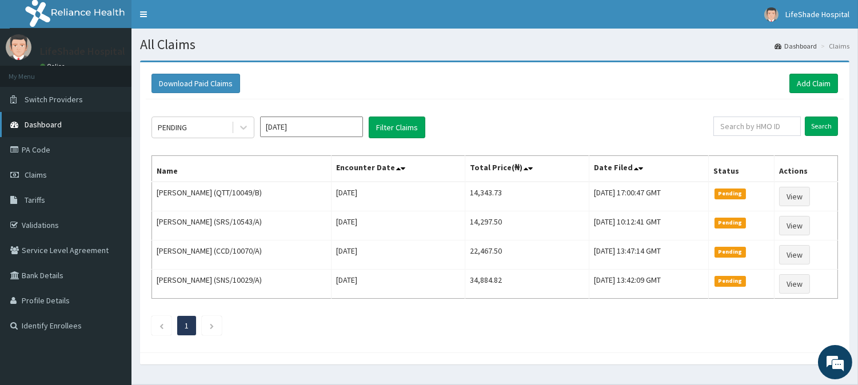
click at [54, 130] on link "Dashboard" at bounding box center [65, 124] width 131 height 25
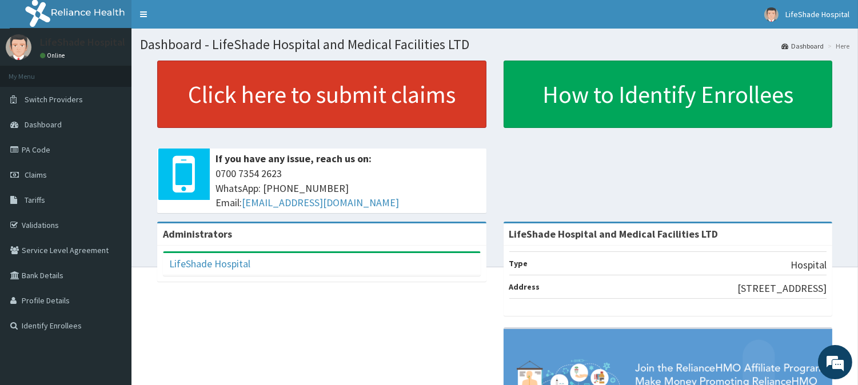
click at [290, 114] on link "Click here to submit claims" at bounding box center [321, 94] width 329 height 67
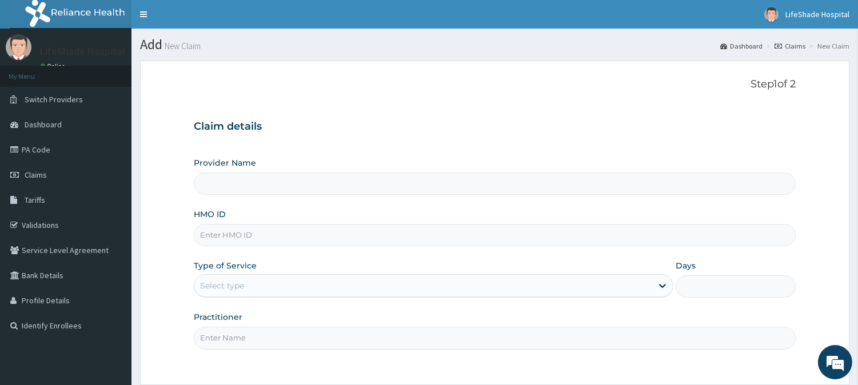
type input "LifeShade Hospital and Medical Facilities LTD"
click at [242, 233] on input "HMO ID" at bounding box center [495, 235] width 602 height 22
paste input "FBL/10001/C"
type input "FBL/10001/C"
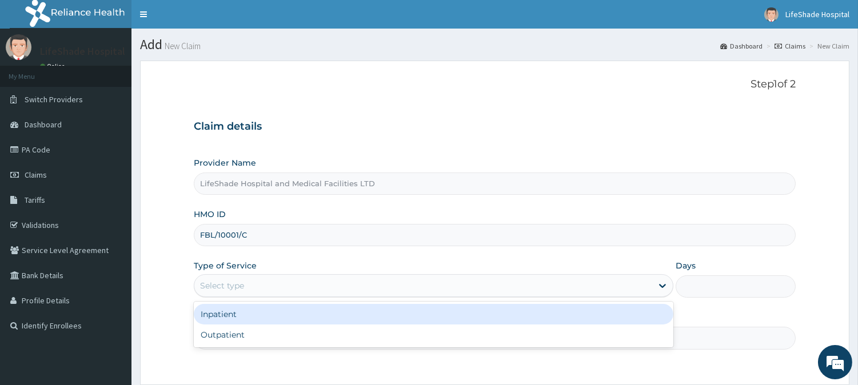
click at [254, 283] on div "Select type" at bounding box center [423, 286] width 458 height 18
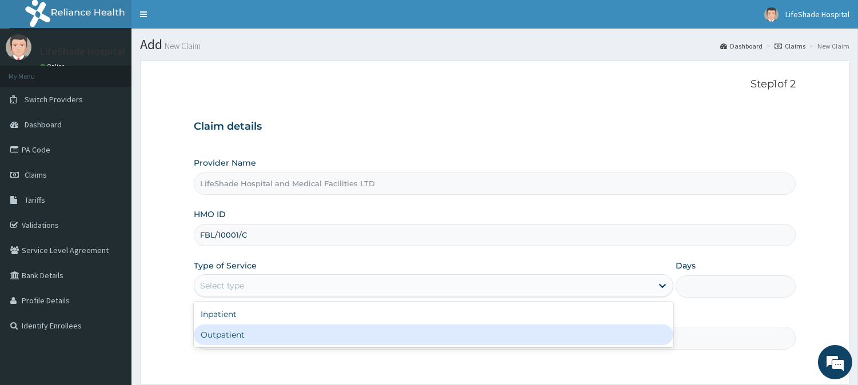
click at [229, 330] on div "Outpatient" at bounding box center [434, 335] width 480 height 21
type input "1"
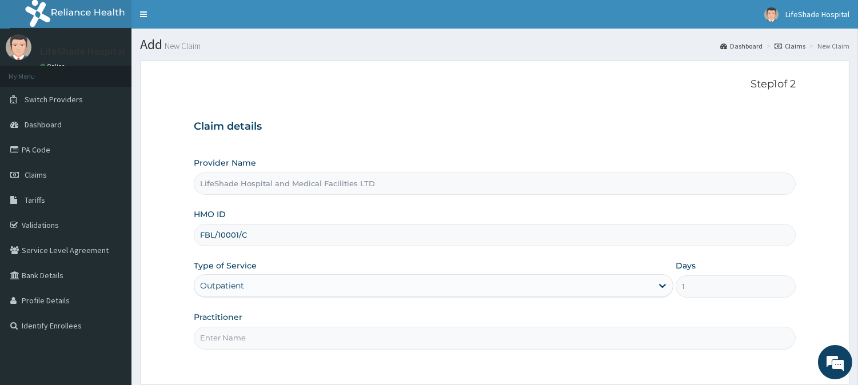
click at [232, 341] on input "Practitioner" at bounding box center [495, 338] width 602 height 22
type input "DR. GERRY"
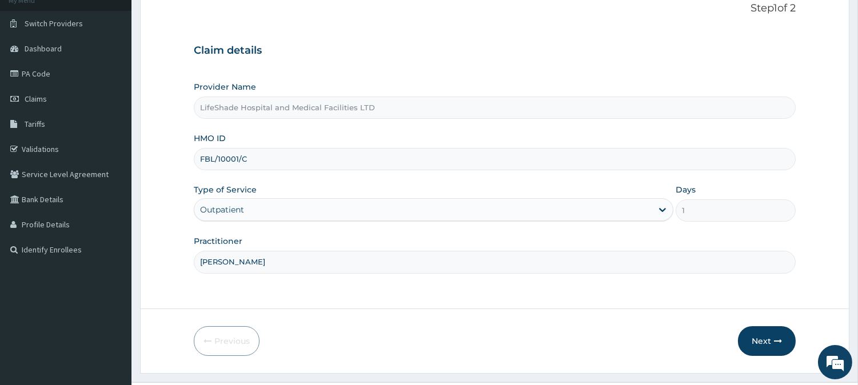
scroll to position [102, 0]
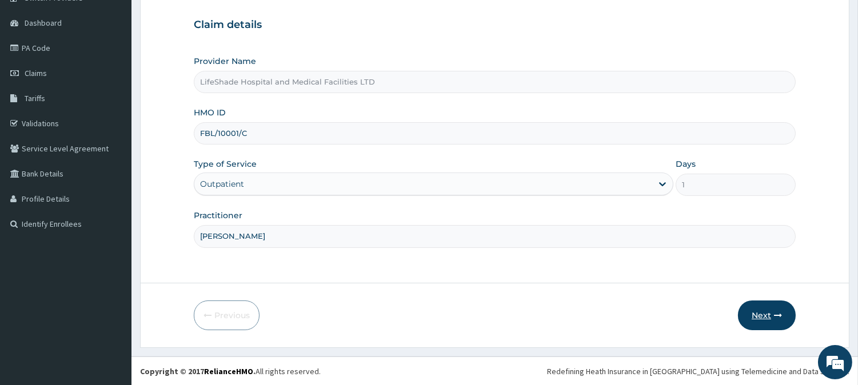
click at [758, 309] on button "Next" at bounding box center [767, 316] width 58 height 30
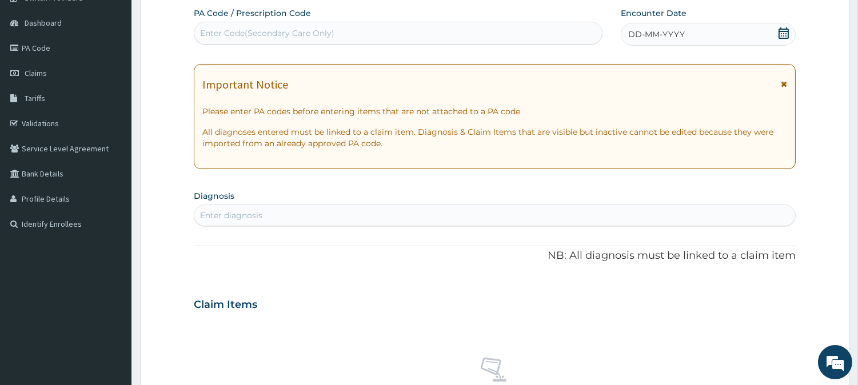
click at [285, 22] on div "Enter Code(Secondary Care Only)" at bounding box center [398, 33] width 409 height 23
paste input "PA/32B926"
type input "PA/32B926"
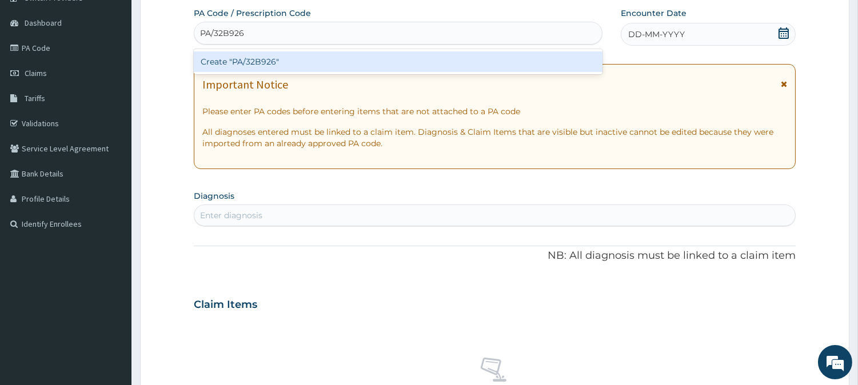
click at [301, 61] on div "Create "PA/32B926"" at bounding box center [398, 61] width 409 height 21
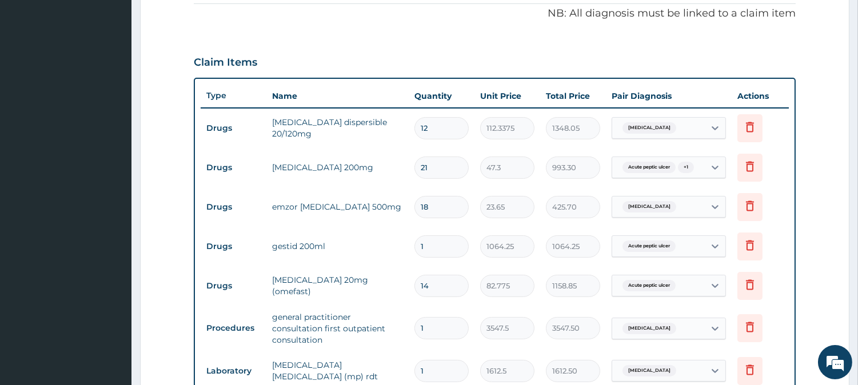
scroll to position [346, 0]
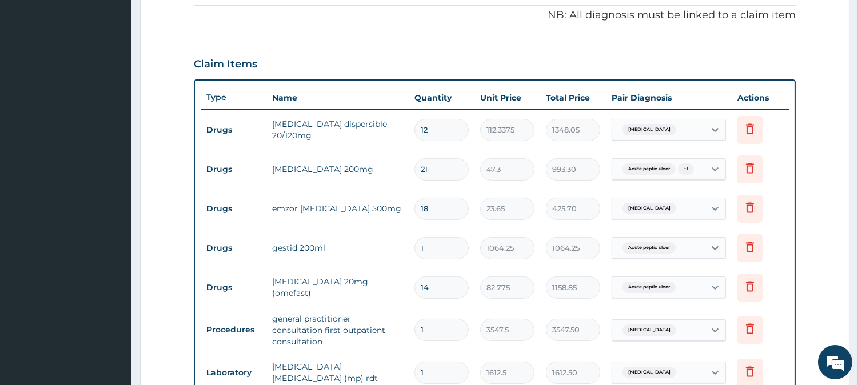
click at [570, 42] on div "PA Code / Prescription Code PA/32B926 Encounter Date 16-09-2025 Important Notic…" at bounding box center [495, 174] width 602 height 823
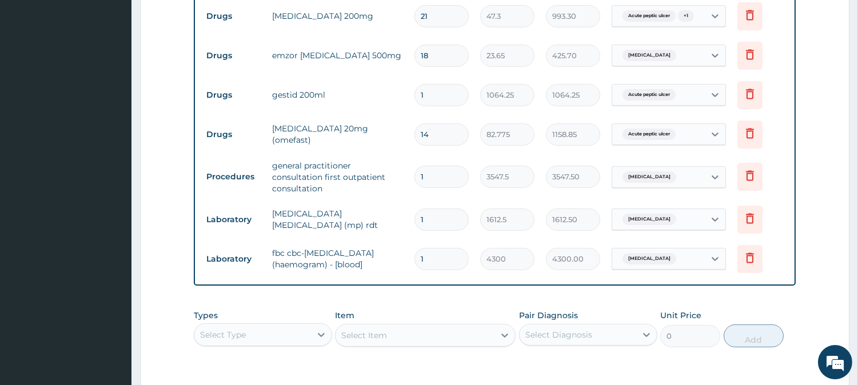
scroll to position [666, 0]
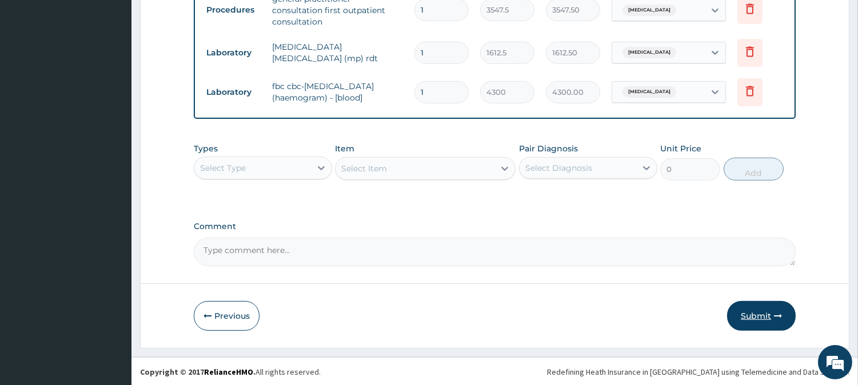
click at [759, 317] on button "Submit" at bounding box center [761, 316] width 69 height 30
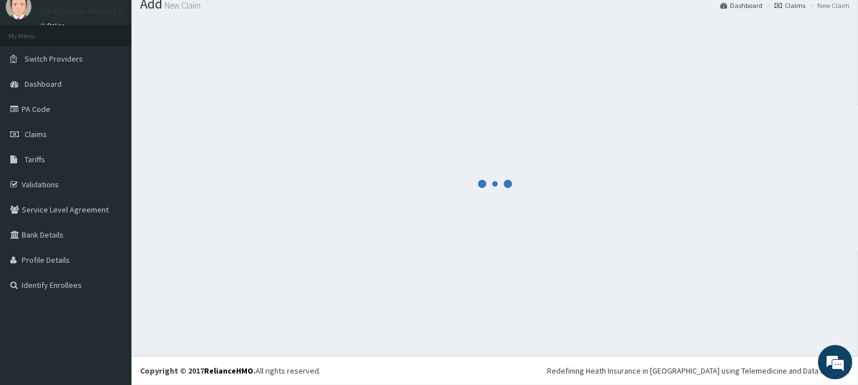
scroll to position [41, 0]
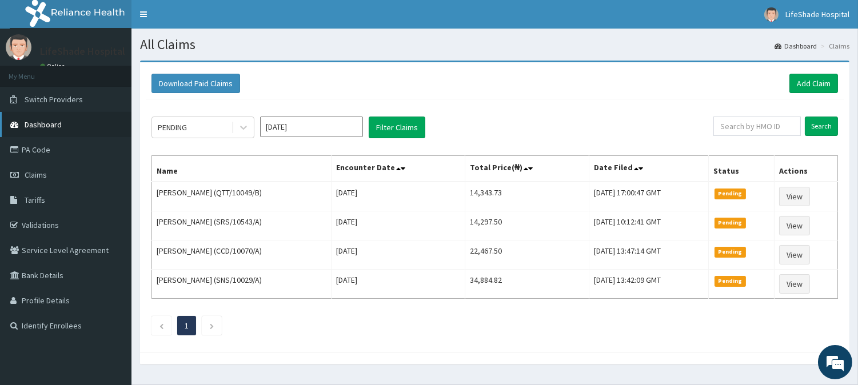
click at [54, 126] on span "Dashboard" at bounding box center [43, 124] width 37 height 10
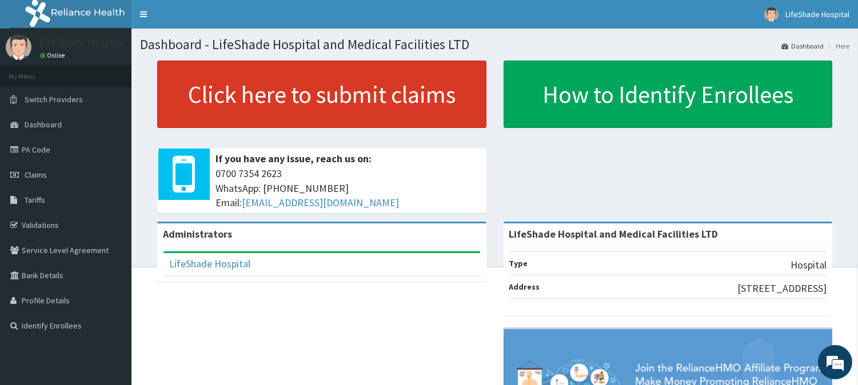
click at [334, 96] on link "Click here to submit claims" at bounding box center [321, 94] width 329 height 67
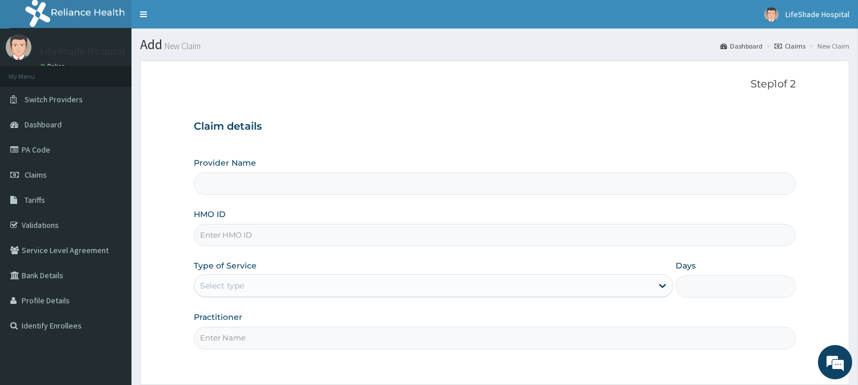
click at [271, 227] on input "HMO ID" at bounding box center [495, 235] width 602 height 22
paste input "FBL/10001/B"
type input "FBL/10001/B"
type input "LifeShade Hospital and Medical Facilities LTD"
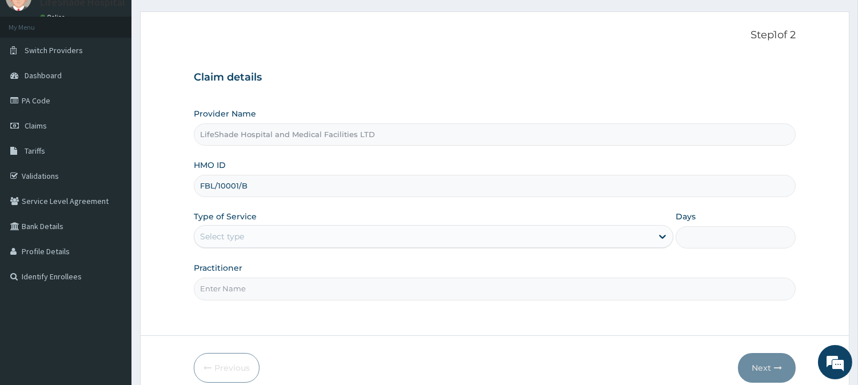
scroll to position [83, 0]
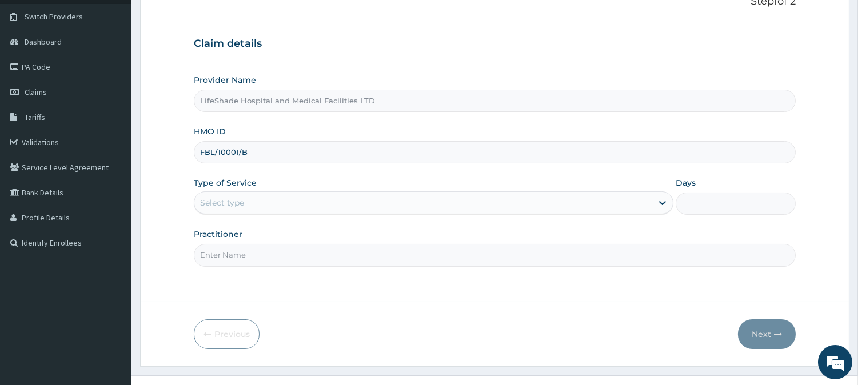
type input "FBL/10001/B"
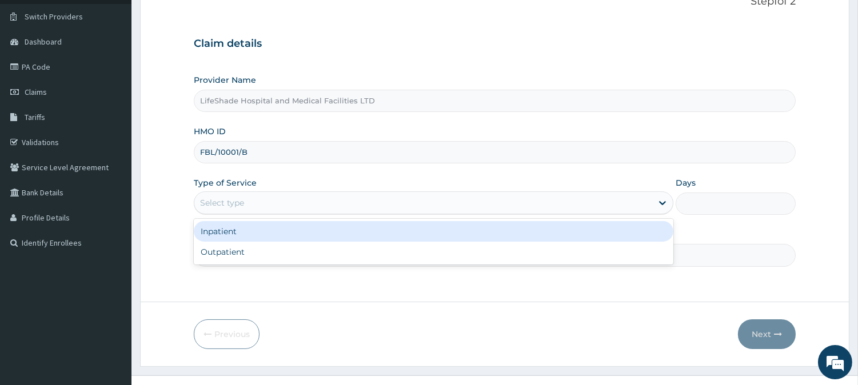
click at [297, 206] on div "Select type" at bounding box center [423, 203] width 458 height 18
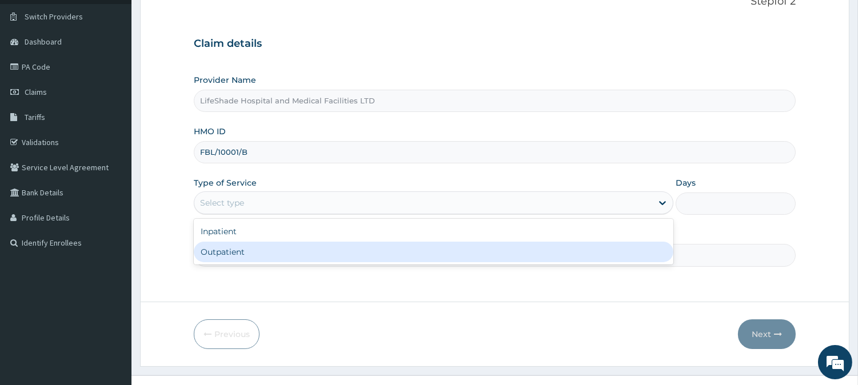
click at [274, 243] on div "Outpatient" at bounding box center [434, 252] width 480 height 21
type input "1"
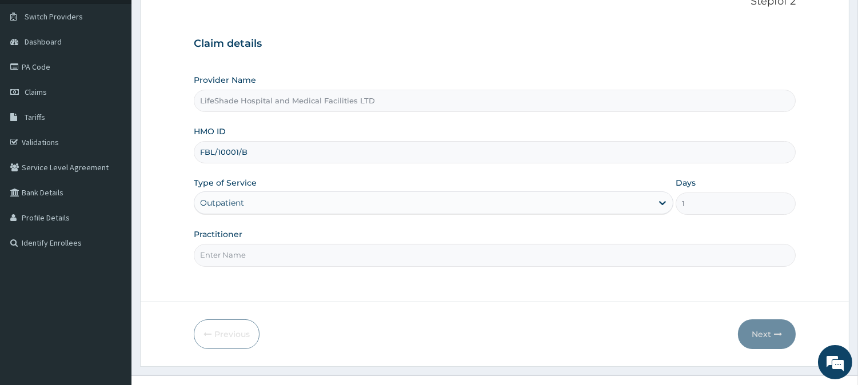
click at [296, 251] on input "Practitioner" at bounding box center [495, 255] width 602 height 22
type input "[PERSON_NAME]"
click at [752, 333] on button "Next" at bounding box center [767, 334] width 58 height 30
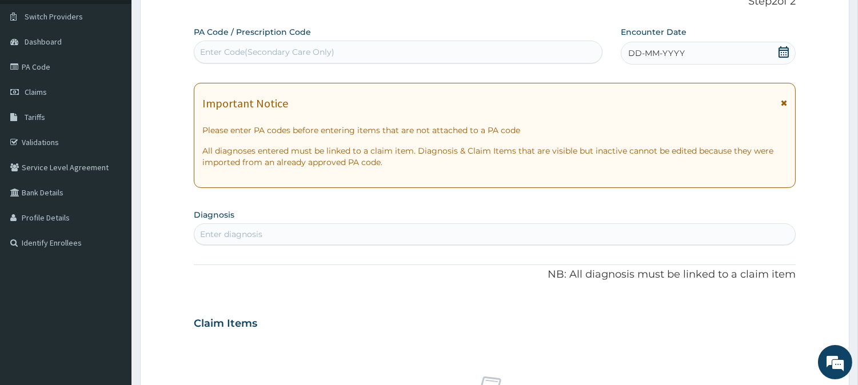
click at [251, 55] on div "Enter Code(Secondary Care Only)" at bounding box center [267, 51] width 134 height 11
paste input "PA/E9D53A"
type input "PA/E9D53A"
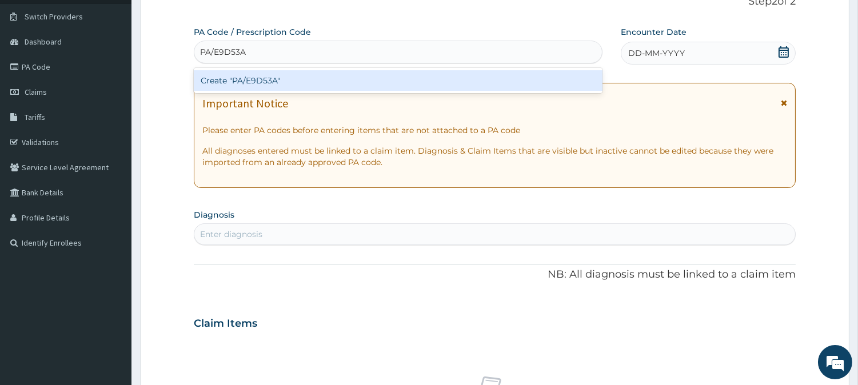
click at [280, 74] on div "Create "PA/E9D53A"" at bounding box center [398, 80] width 409 height 21
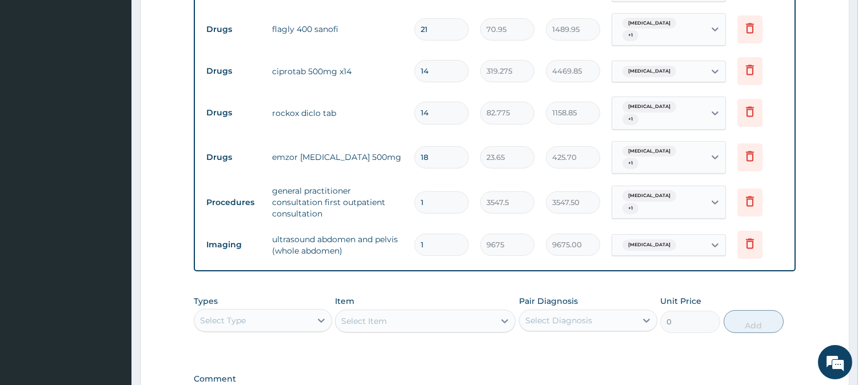
scroll to position [661, 0]
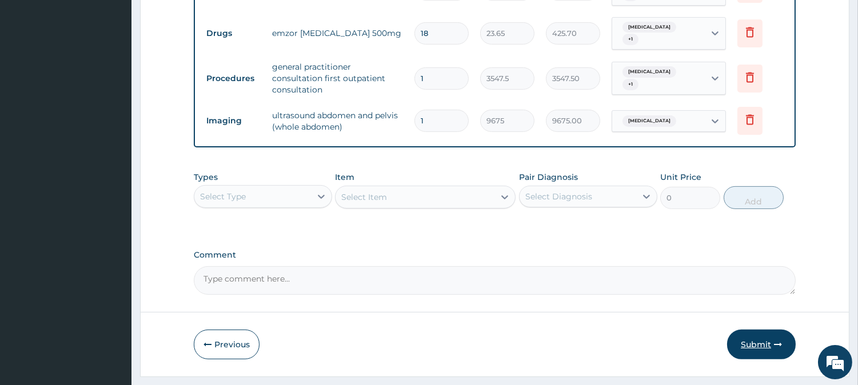
click at [753, 330] on button "Submit" at bounding box center [761, 345] width 69 height 30
